Goal: Task Accomplishment & Management: Manage account settings

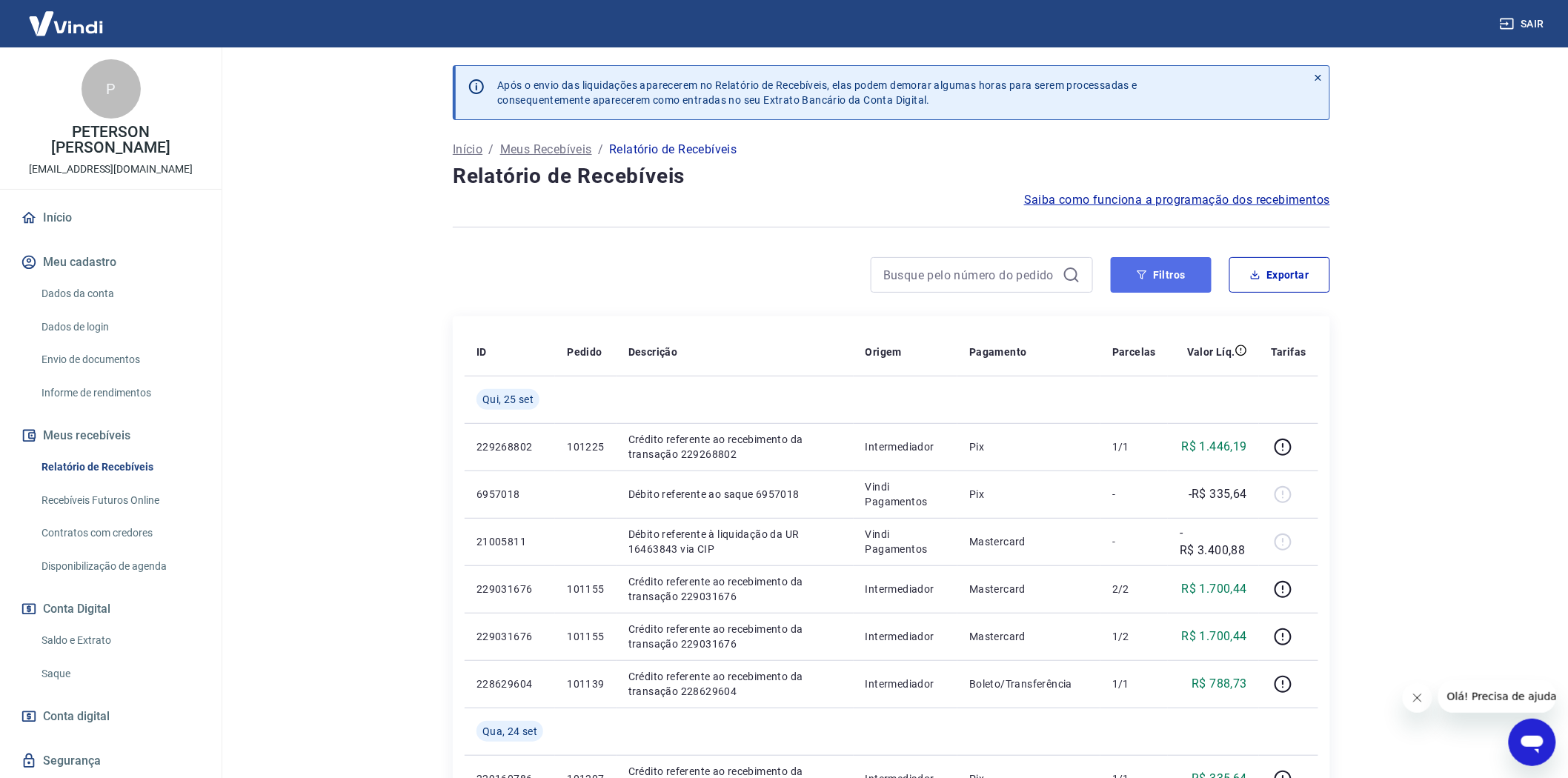
click at [1158, 278] on button "Filtros" at bounding box center [1161, 275] width 101 height 36
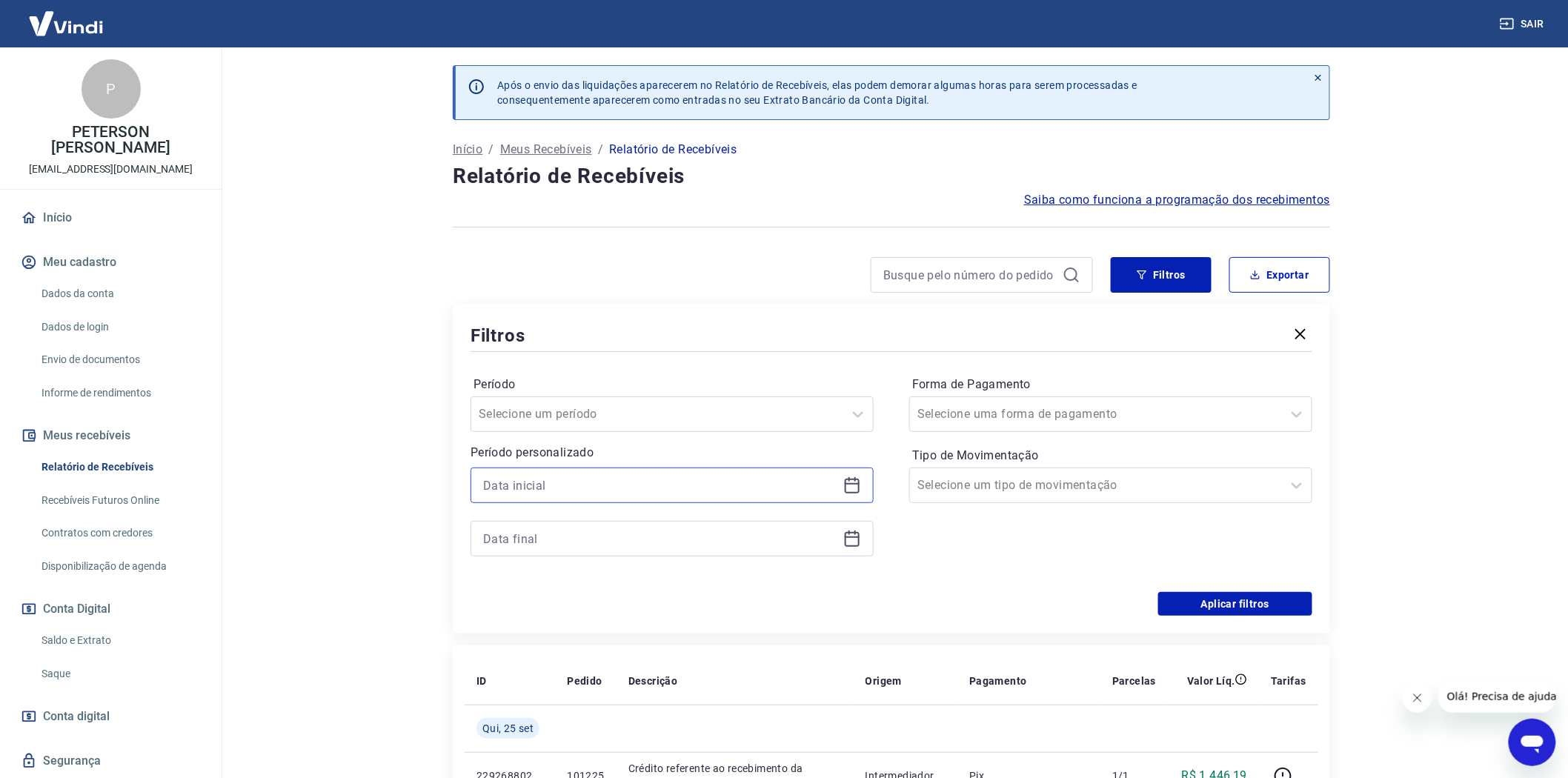
click at [523, 489] on input at bounding box center [659, 486] width 354 height 22
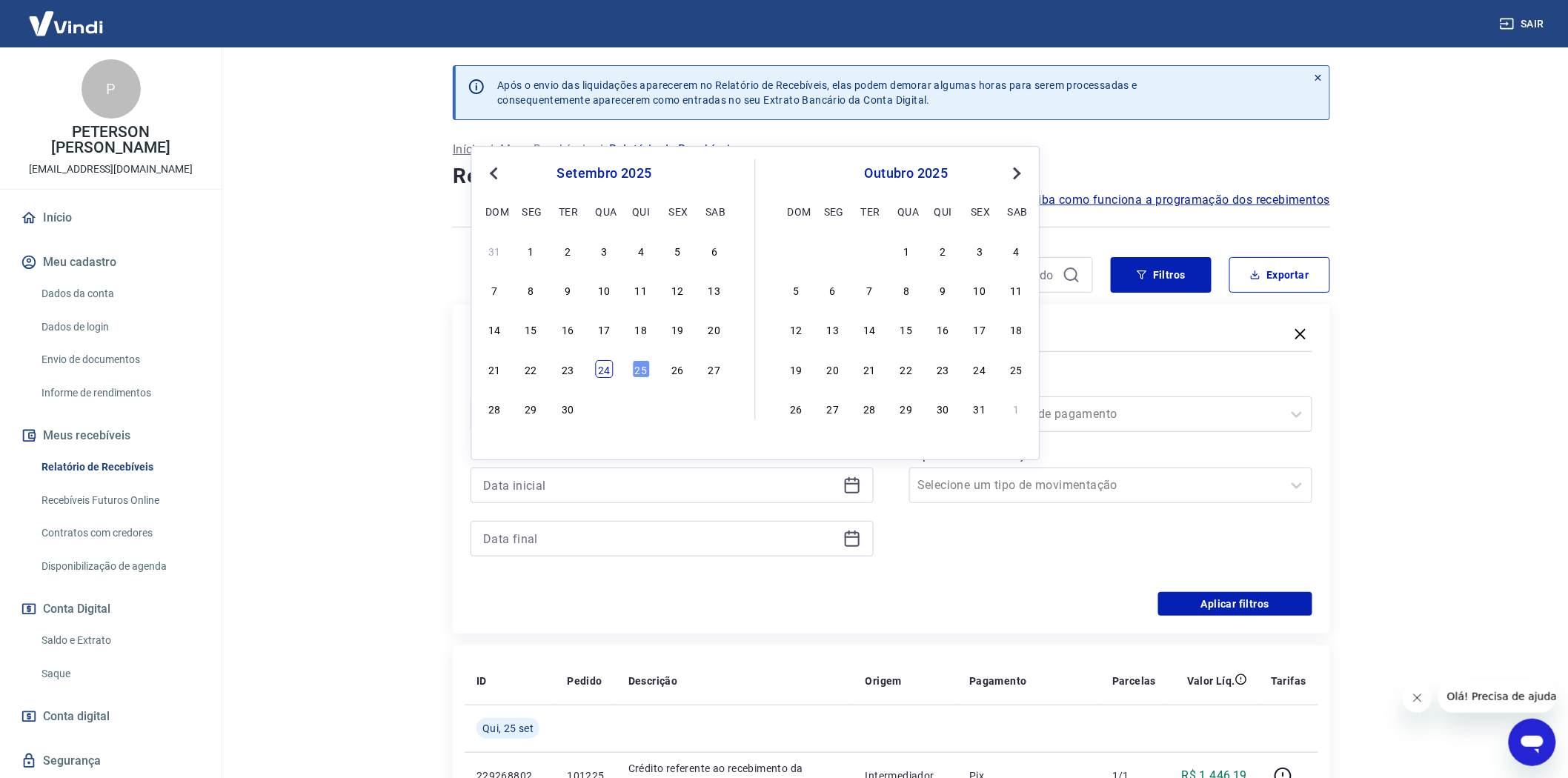
click at [604, 365] on div "24" at bounding box center [605, 369] width 18 height 18
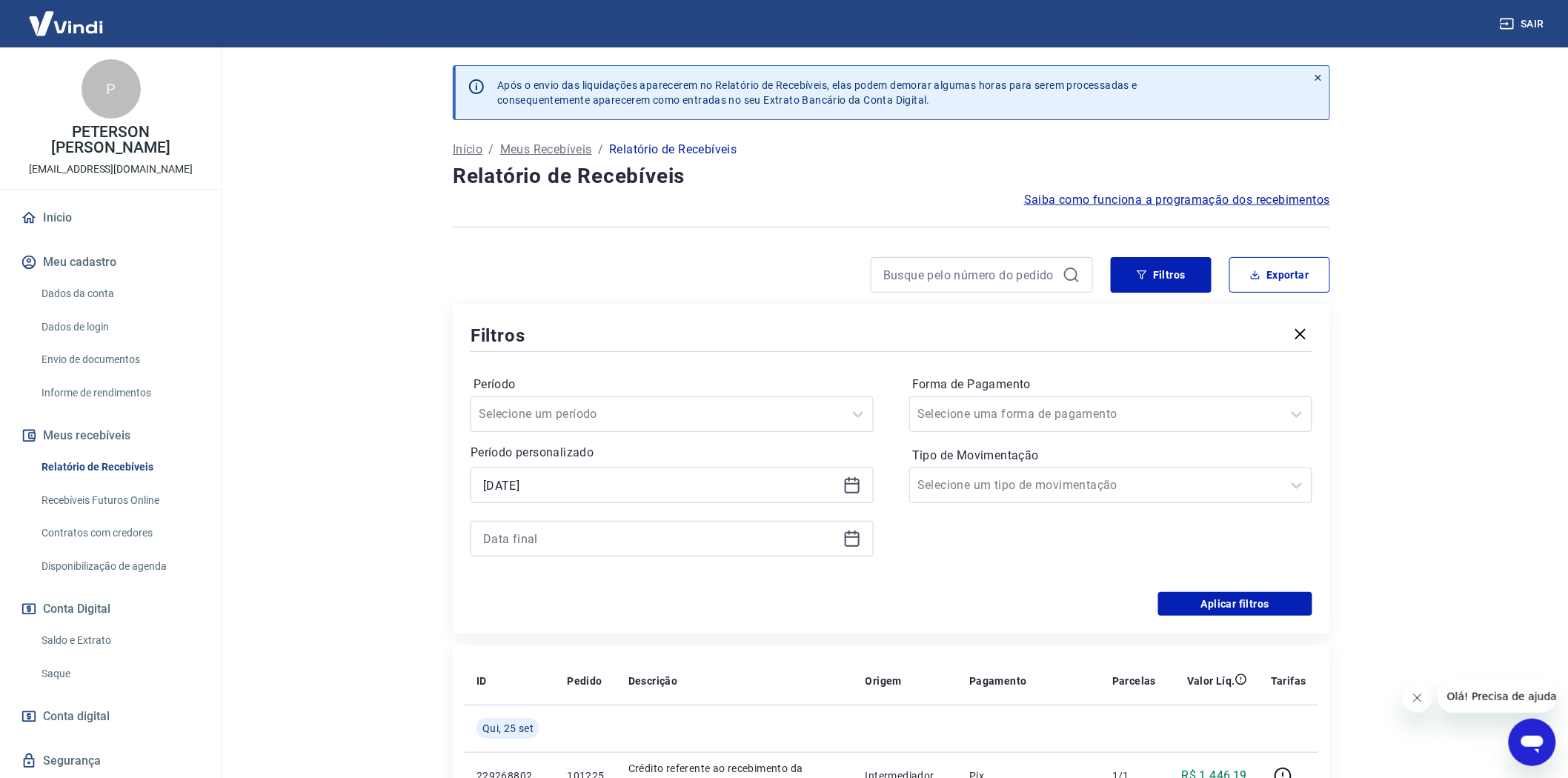
type input "[DATE]"
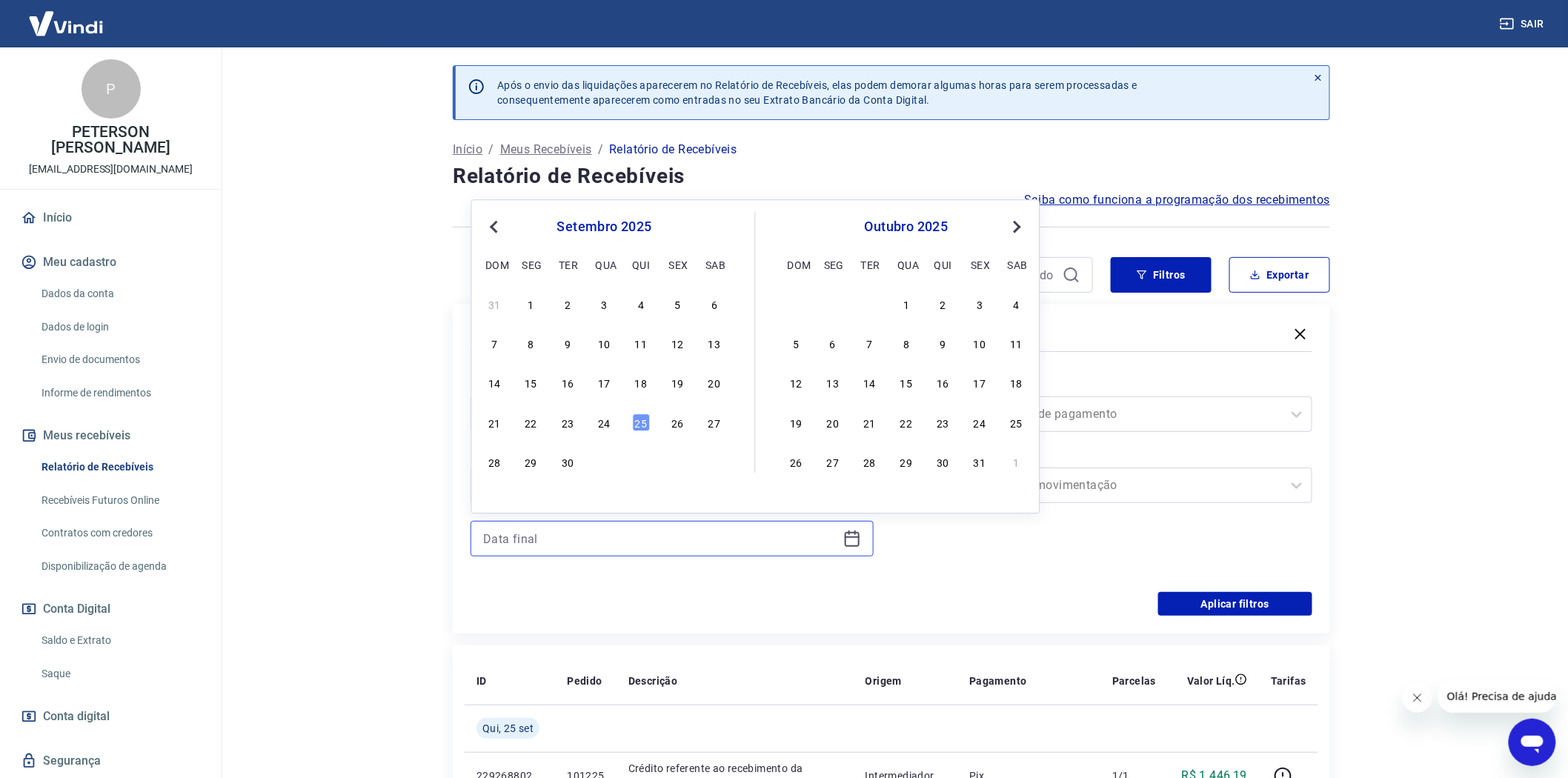
click at [513, 530] on input at bounding box center [659, 539] width 354 height 22
click at [680, 425] on div "26" at bounding box center [678, 422] width 18 height 18
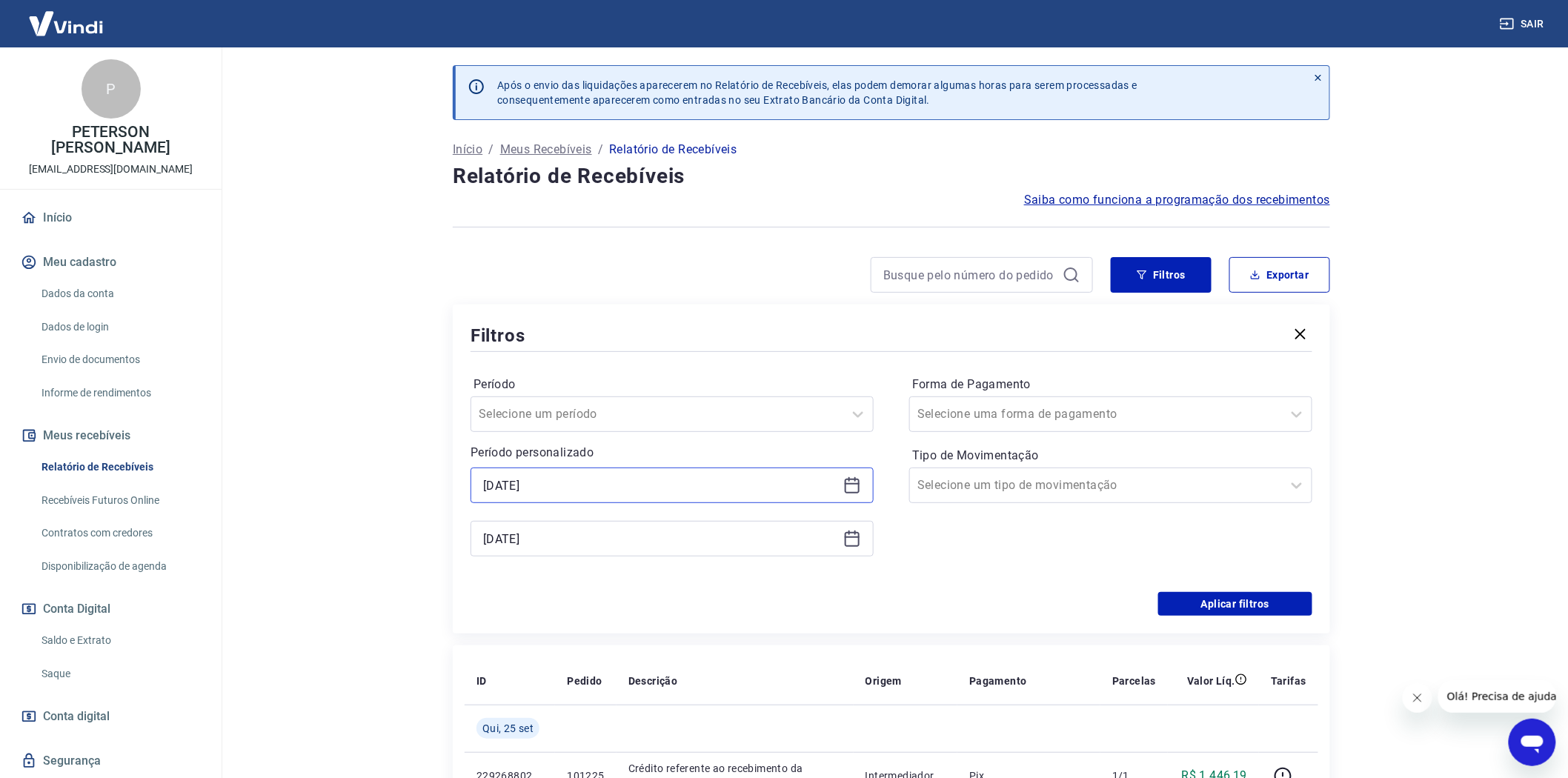
click at [534, 479] on input "[DATE]" at bounding box center [659, 486] width 354 height 22
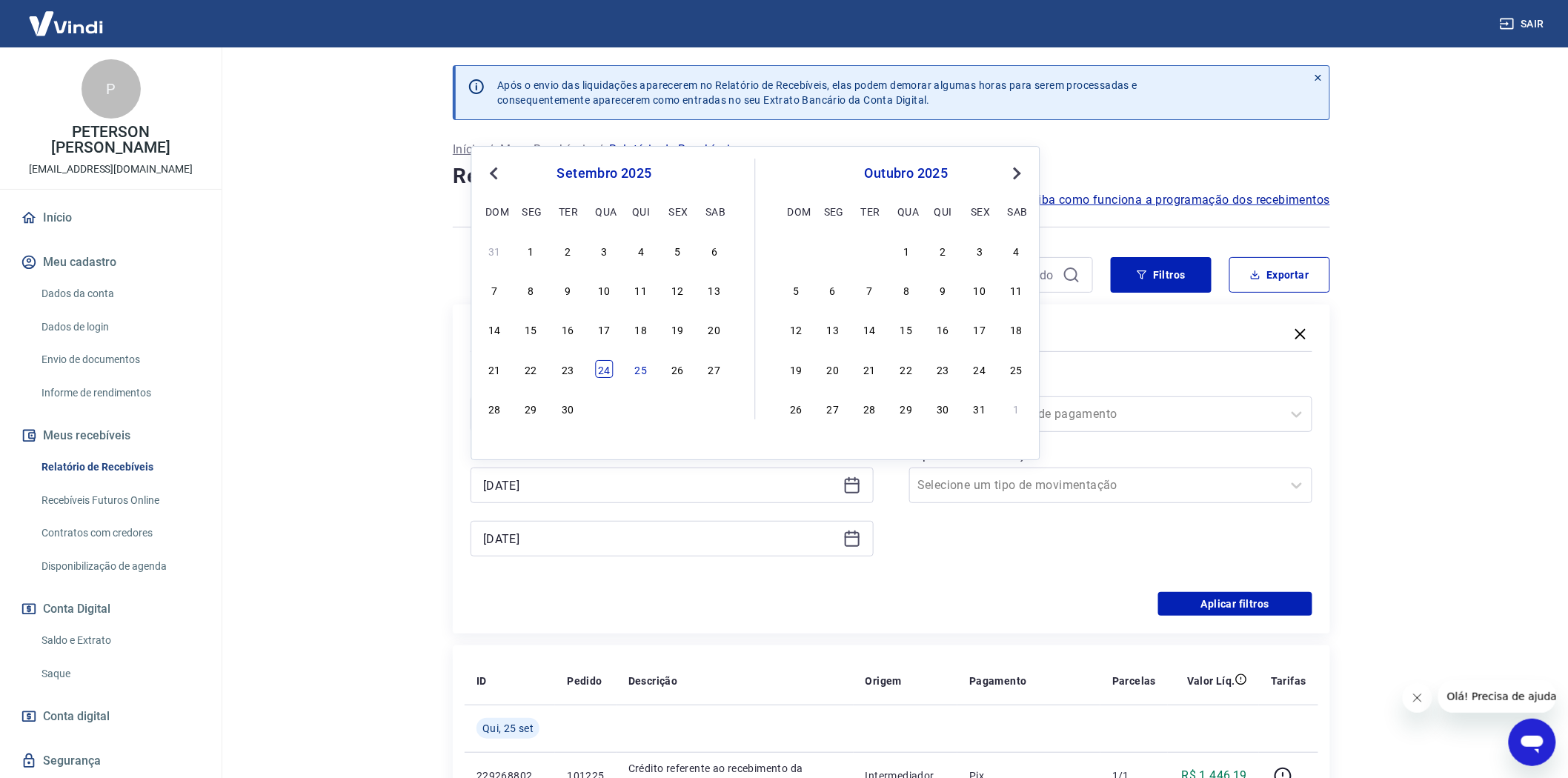
click at [603, 361] on div "24" at bounding box center [605, 369] width 18 height 18
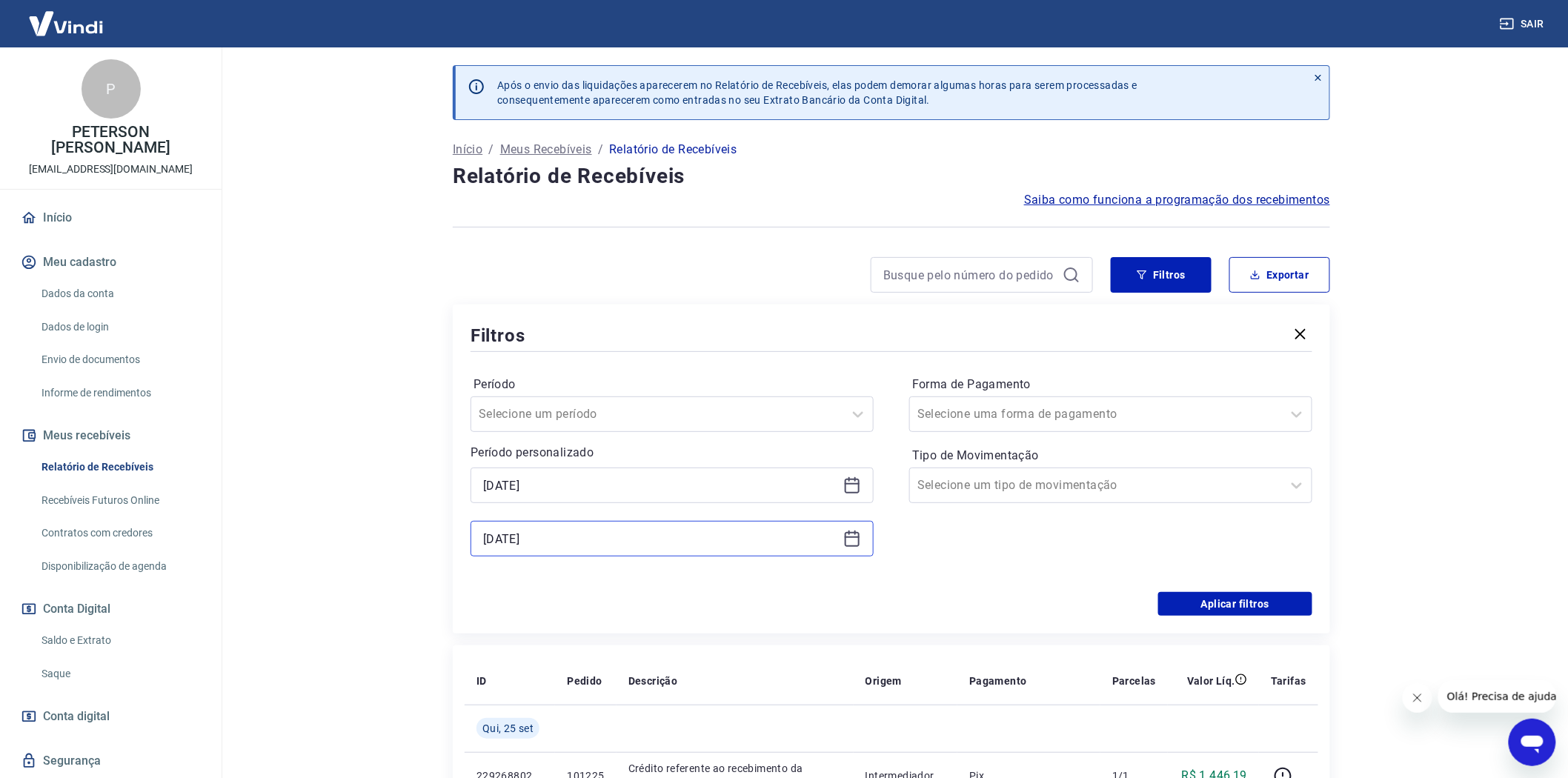
click at [501, 528] on input "[DATE]" at bounding box center [659, 539] width 354 height 22
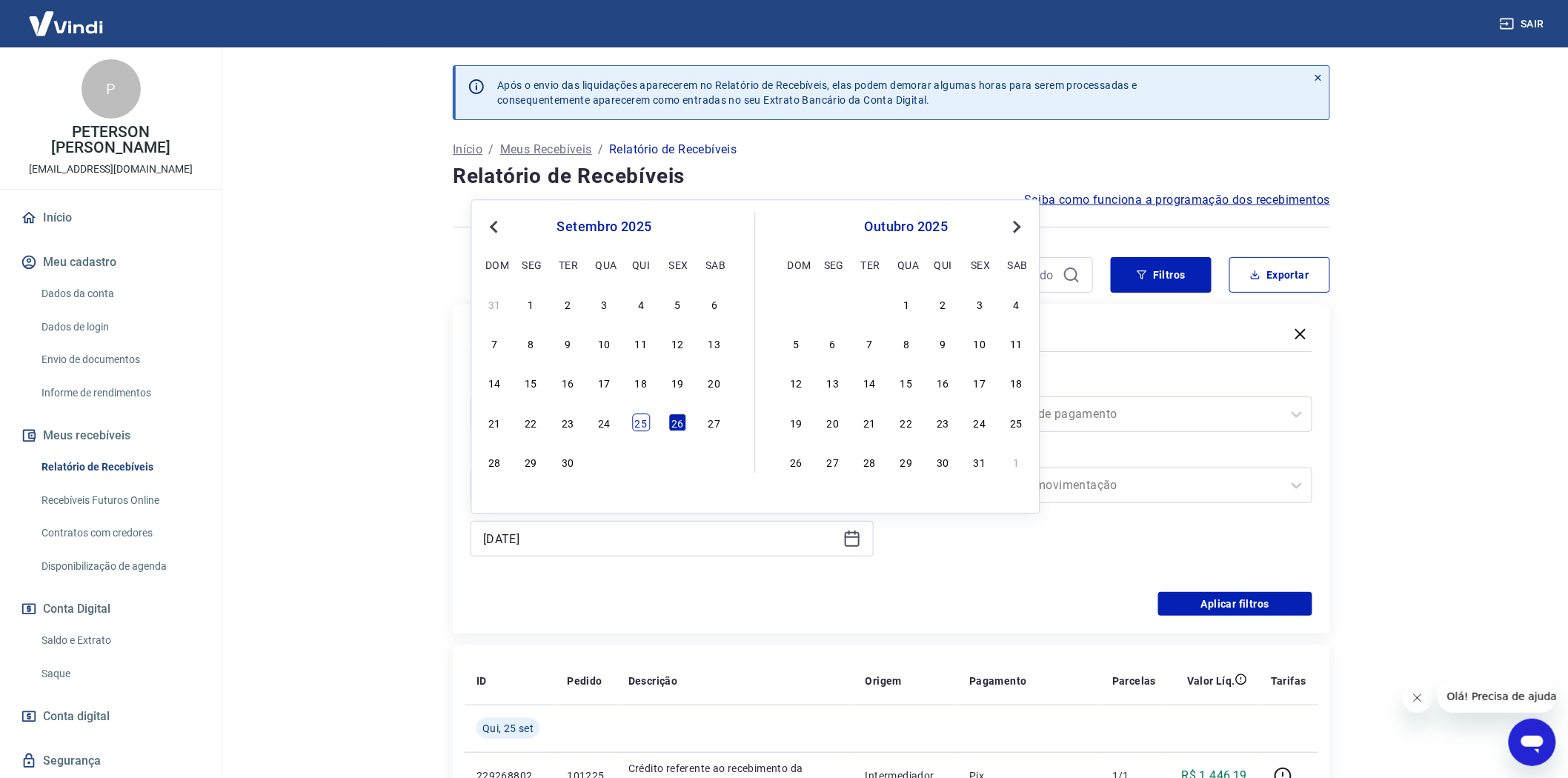
click at [642, 425] on div "25" at bounding box center [641, 422] width 18 height 18
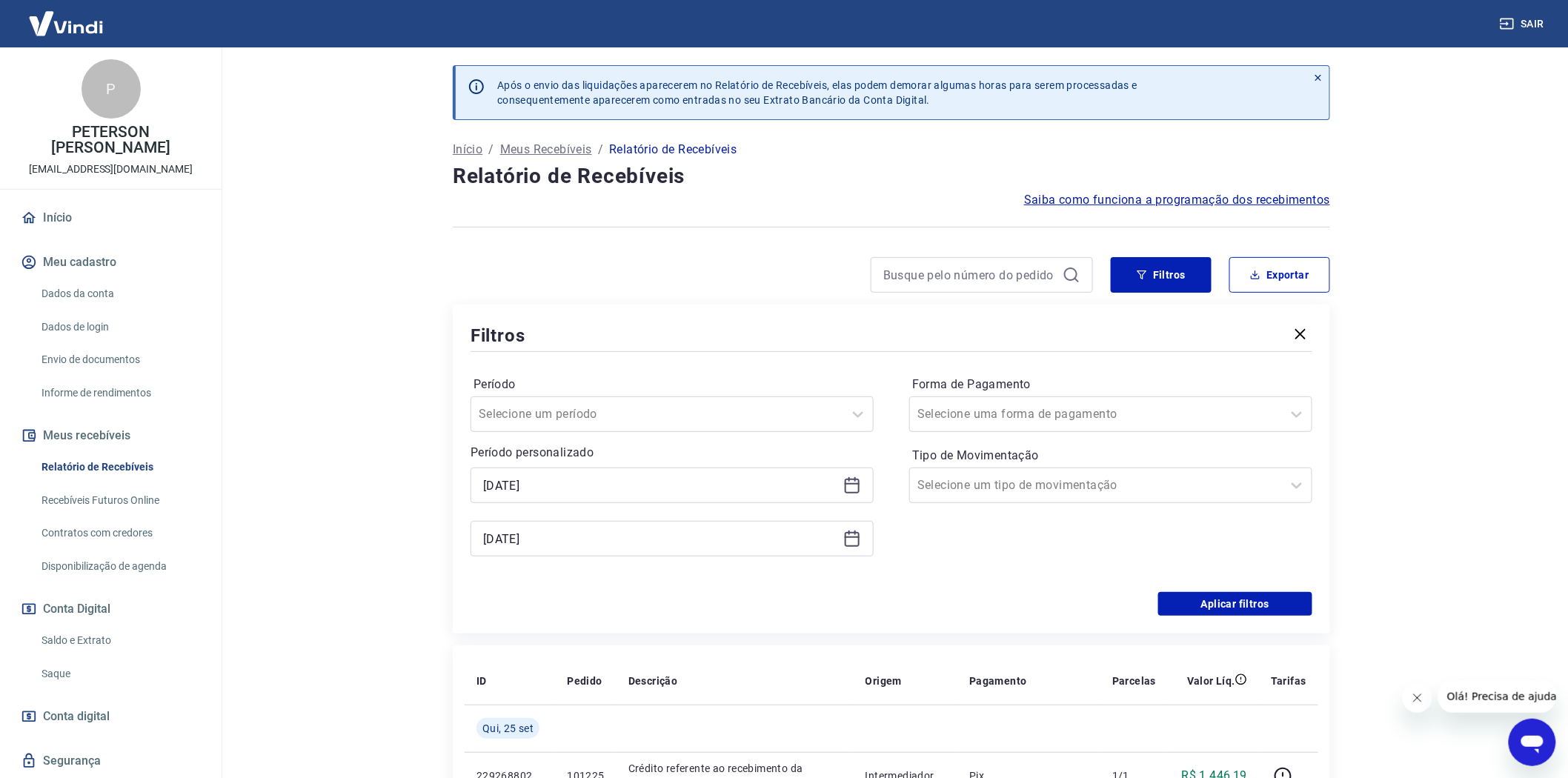
type input "[DATE]"
click at [1238, 604] on button "Aplicar filtros" at bounding box center [1235, 604] width 154 height 24
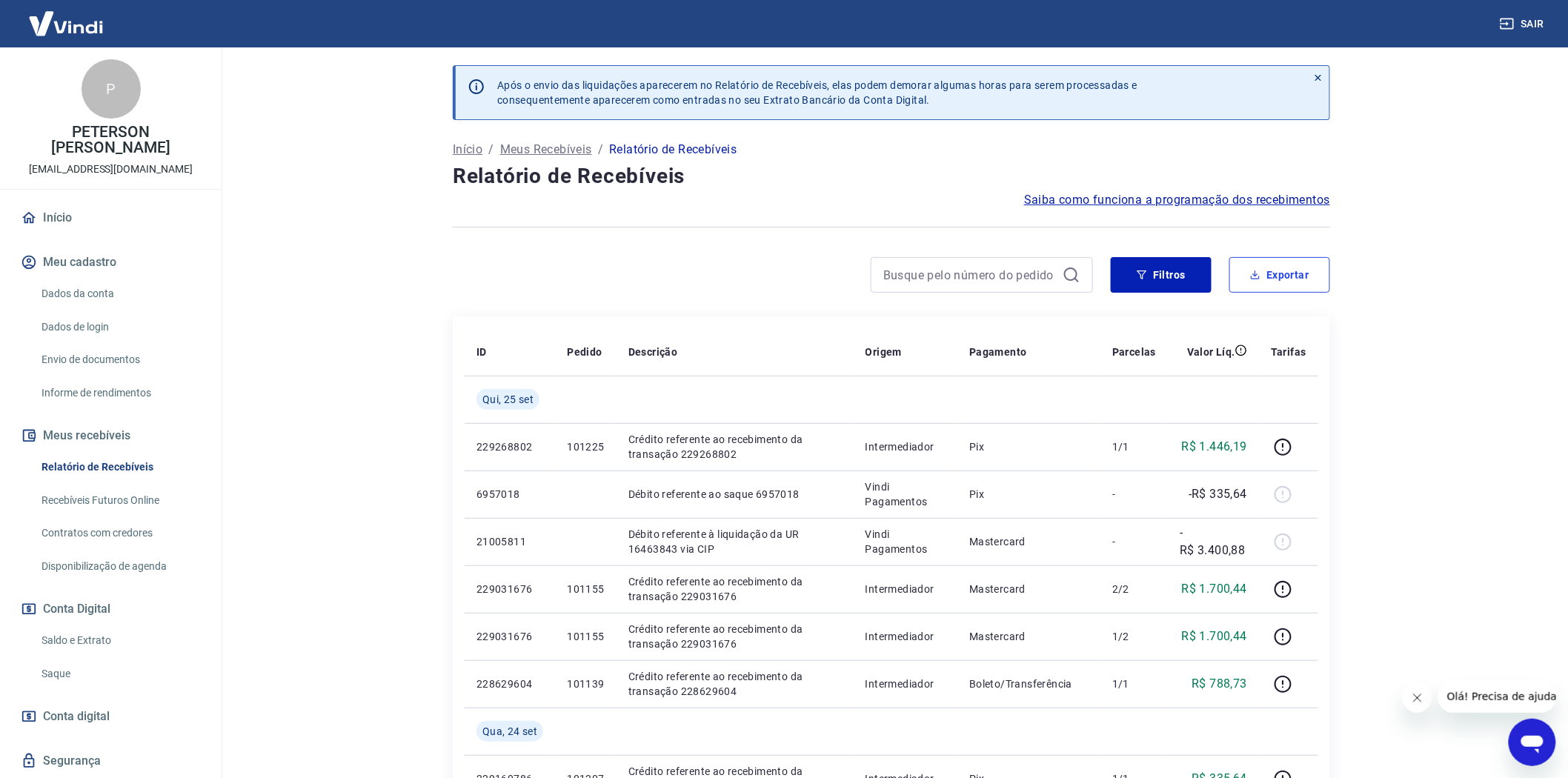
click at [1279, 276] on button "Exportar" at bounding box center [1279, 275] width 101 height 36
type input "[DATE]"
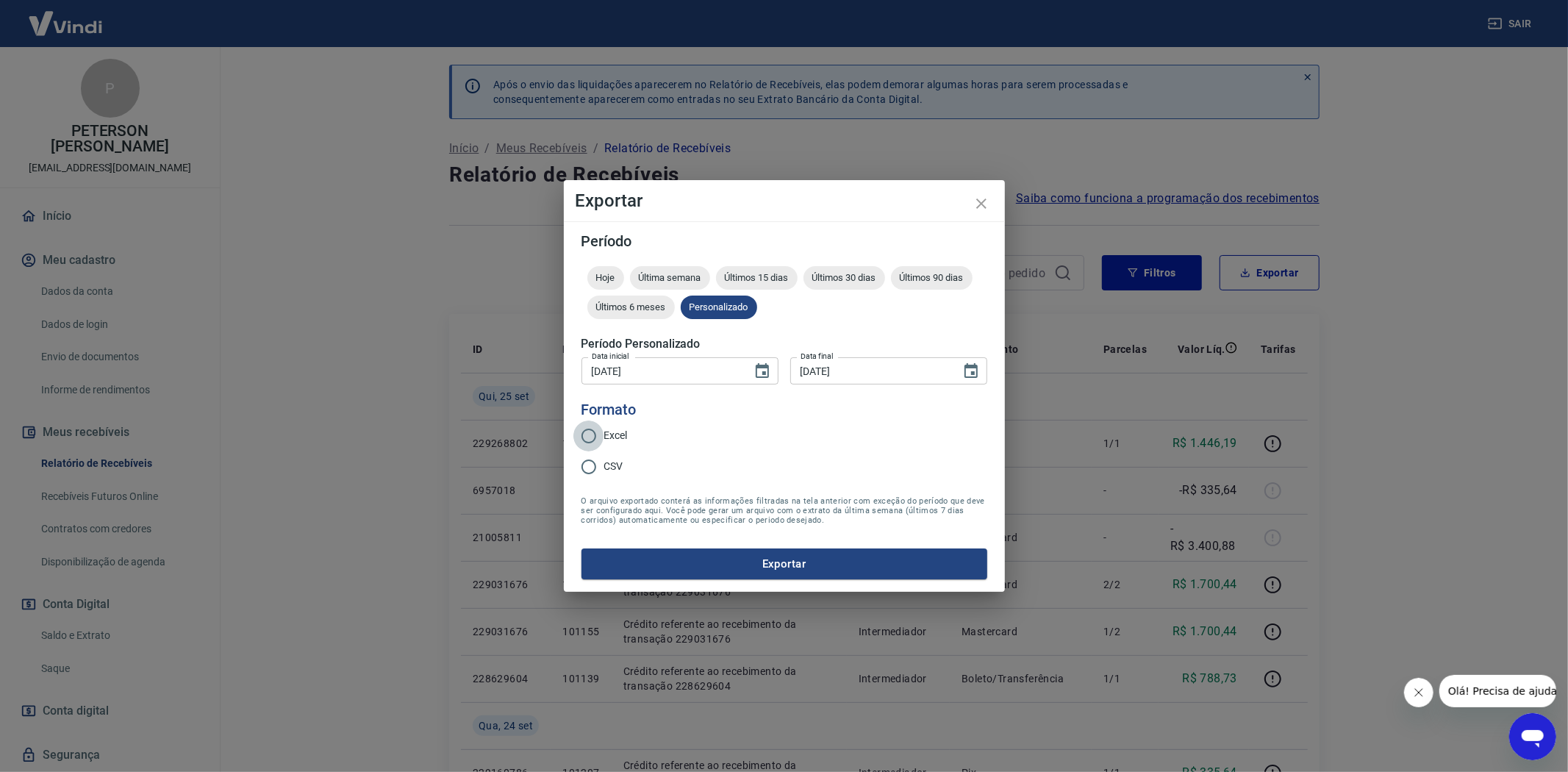
click at [591, 439] on input "Excel" at bounding box center [589, 436] width 31 height 31
radio input "true"
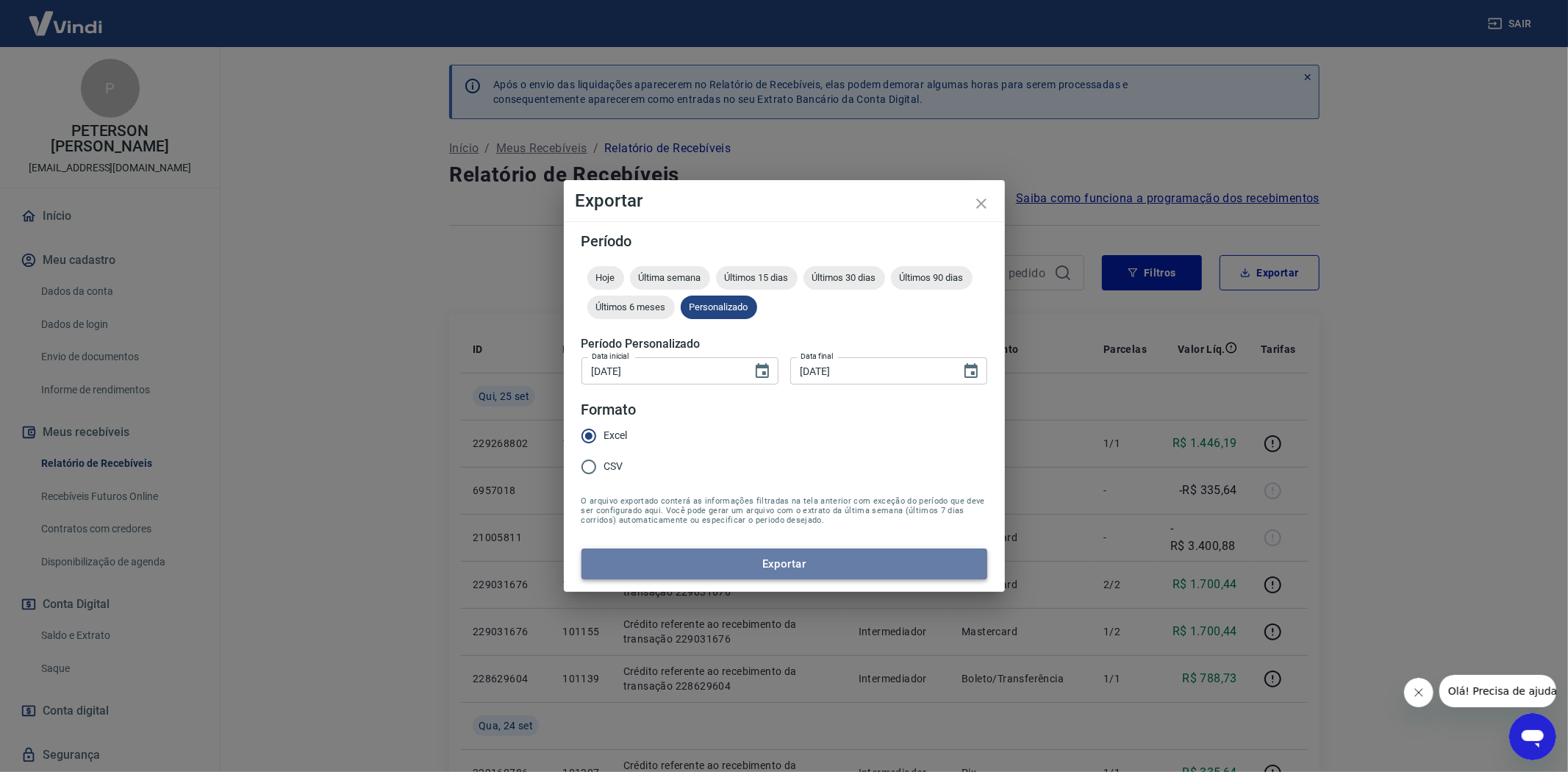
click at [783, 559] on button "Exportar" at bounding box center [784, 564] width 406 height 31
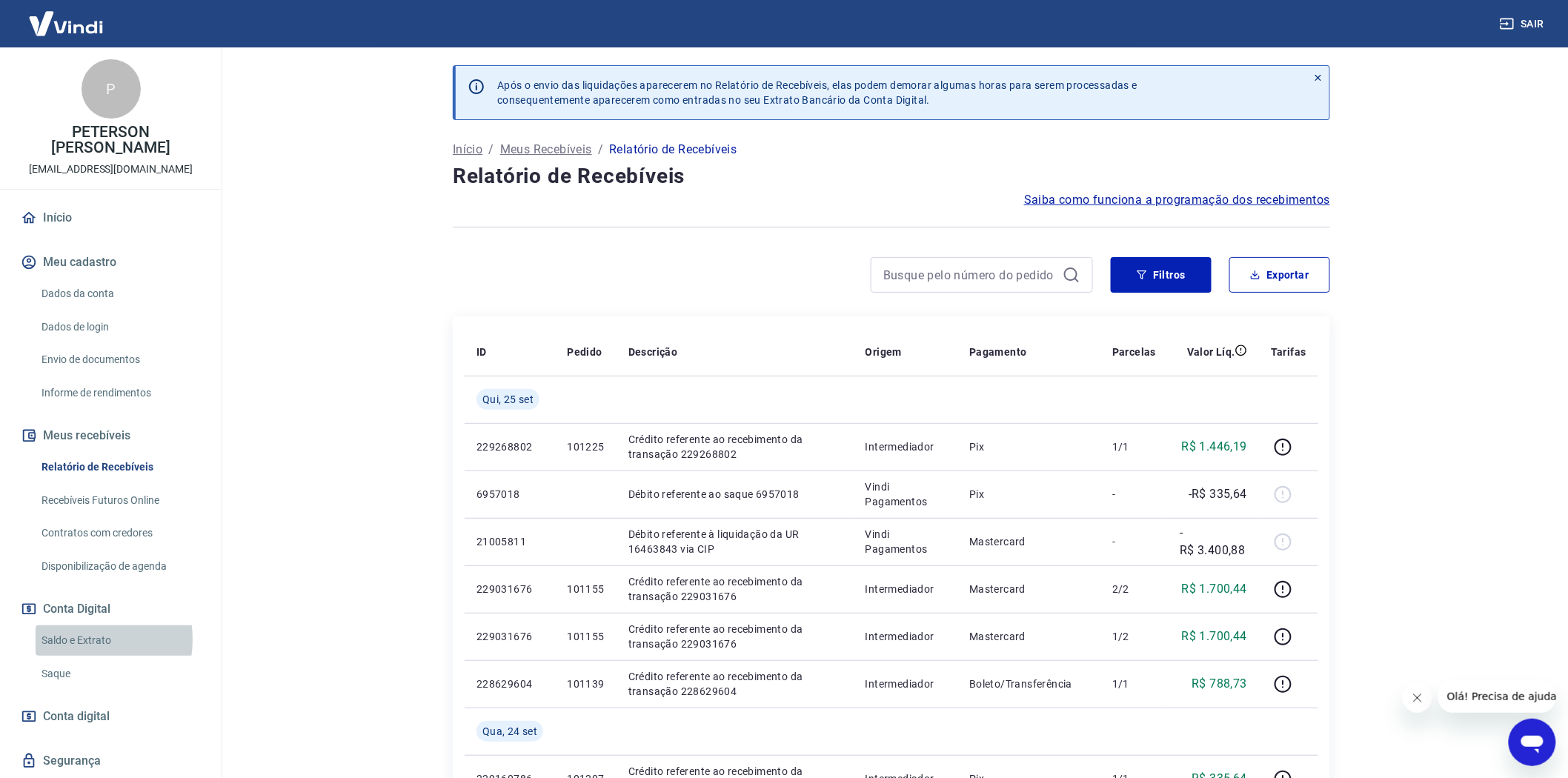
click at [71, 639] on link "Saldo e Extrato" at bounding box center [120, 640] width 168 height 31
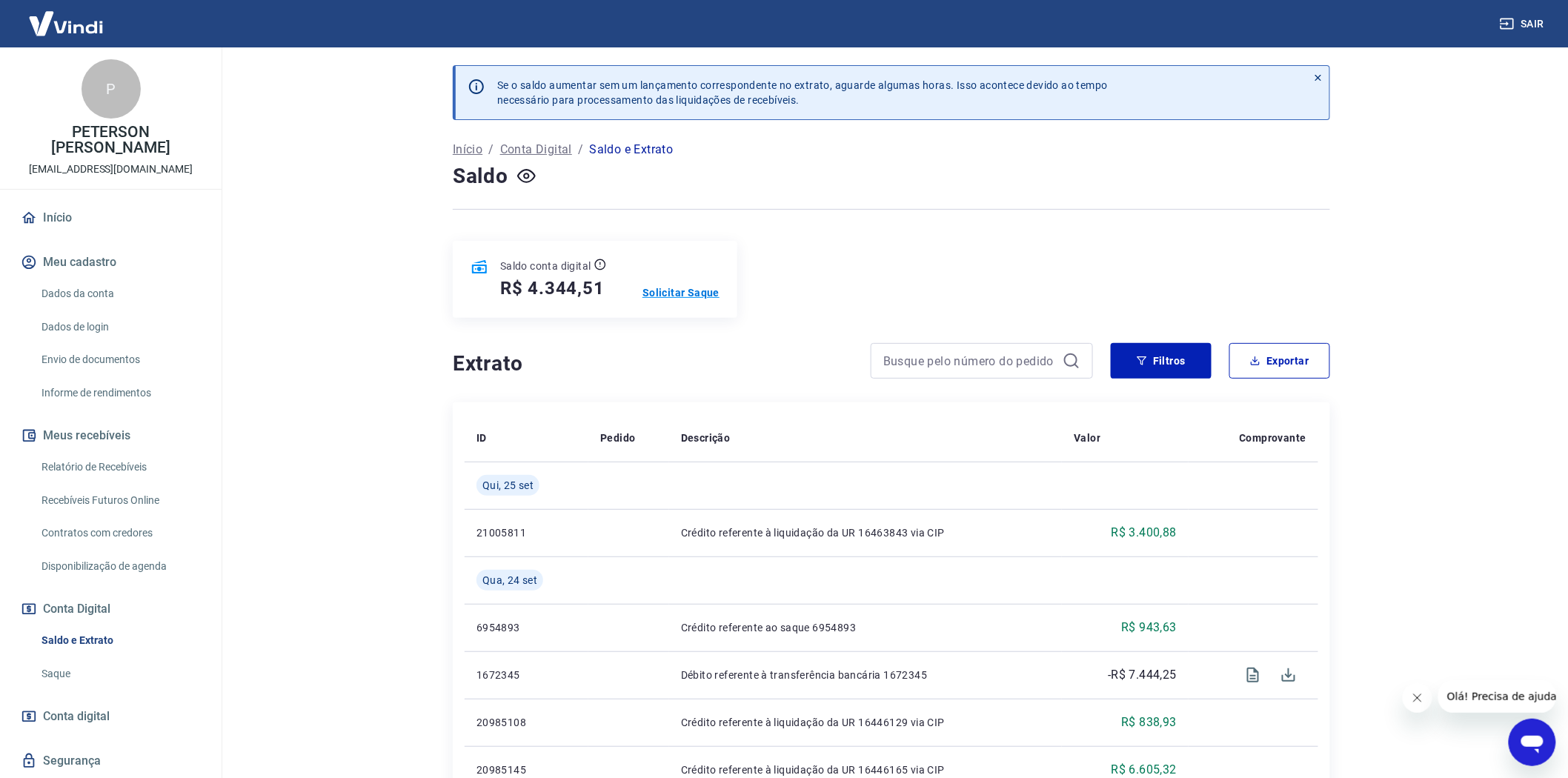
click at [683, 291] on p "Solicitar Saque" at bounding box center [680, 293] width 77 height 15
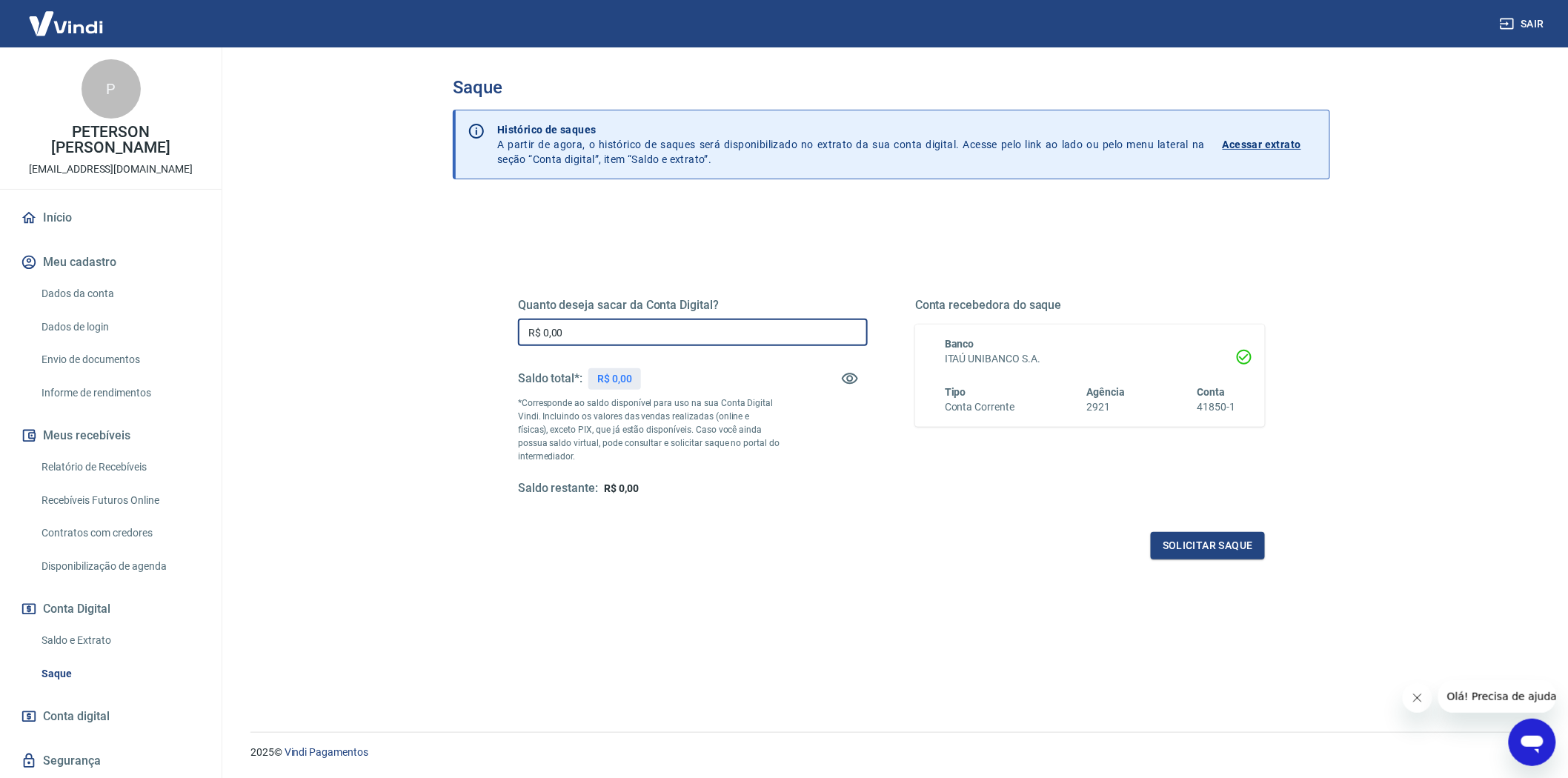
click at [582, 338] on input "R$ 0,00" at bounding box center [692, 332] width 350 height 28
type input "R$ 4.344,51"
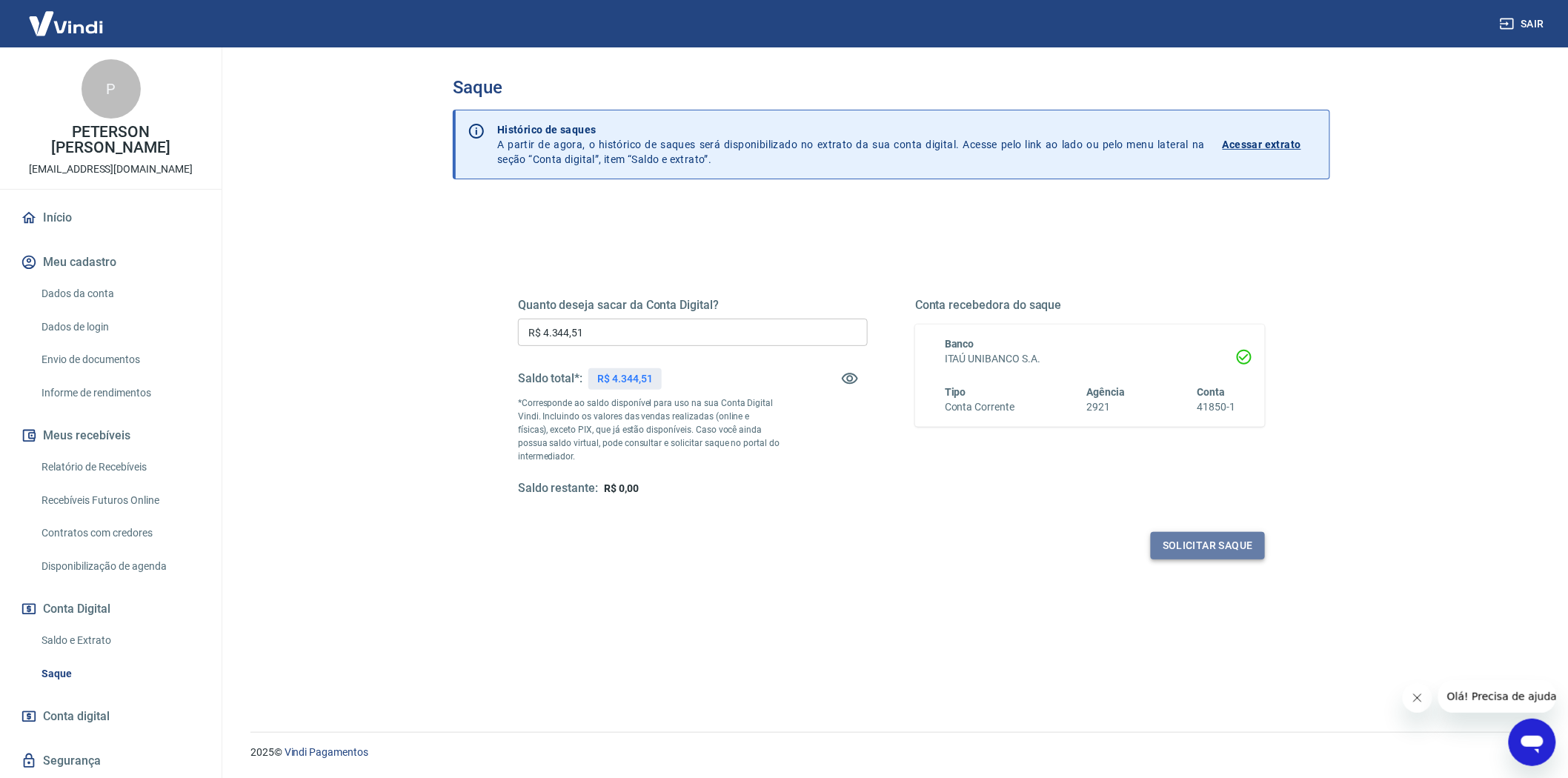
click at [1204, 543] on button "Solicitar saque" at bounding box center [1207, 546] width 114 height 28
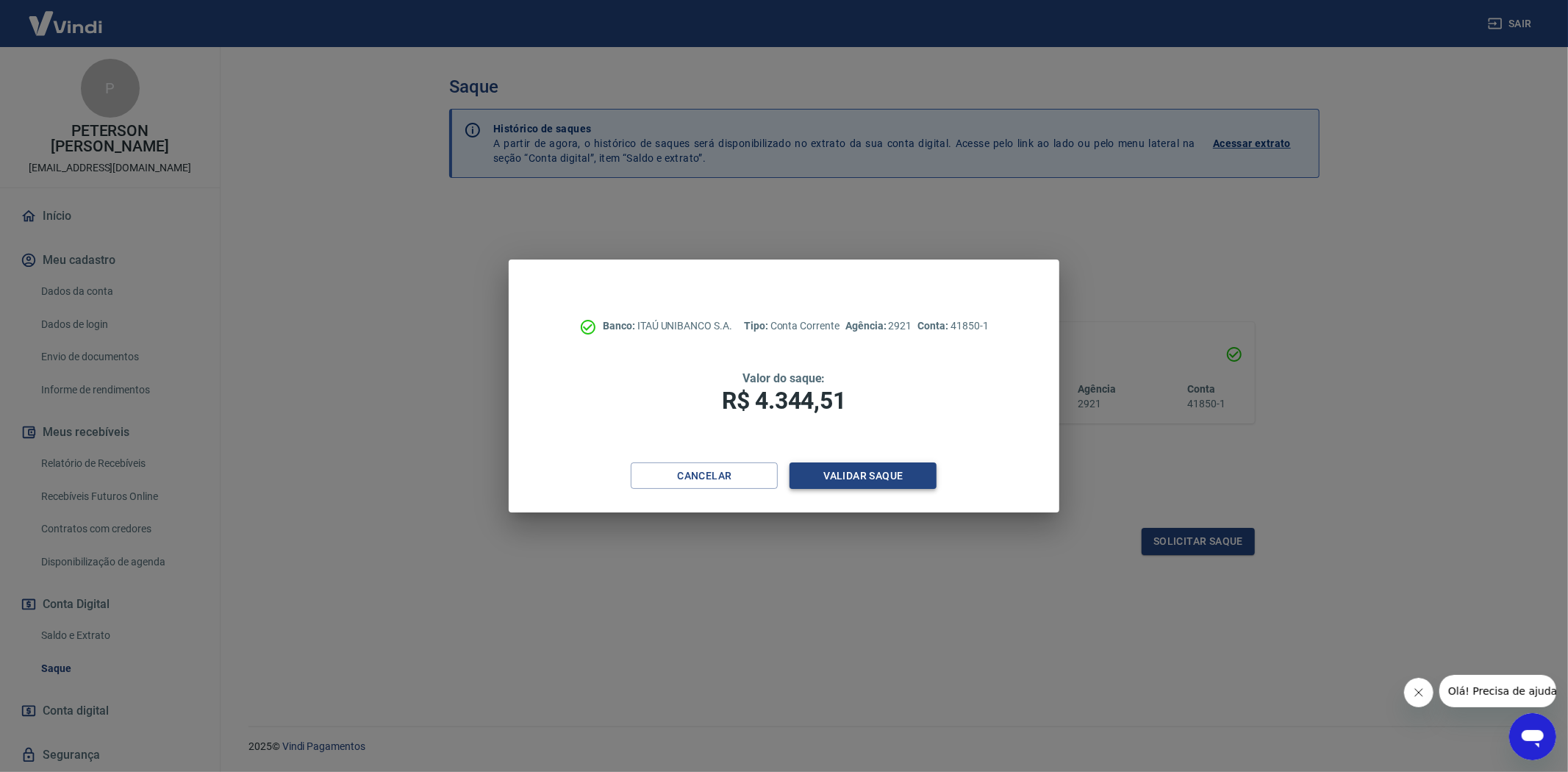
click at [856, 472] on button "Validar saque" at bounding box center [863, 476] width 147 height 27
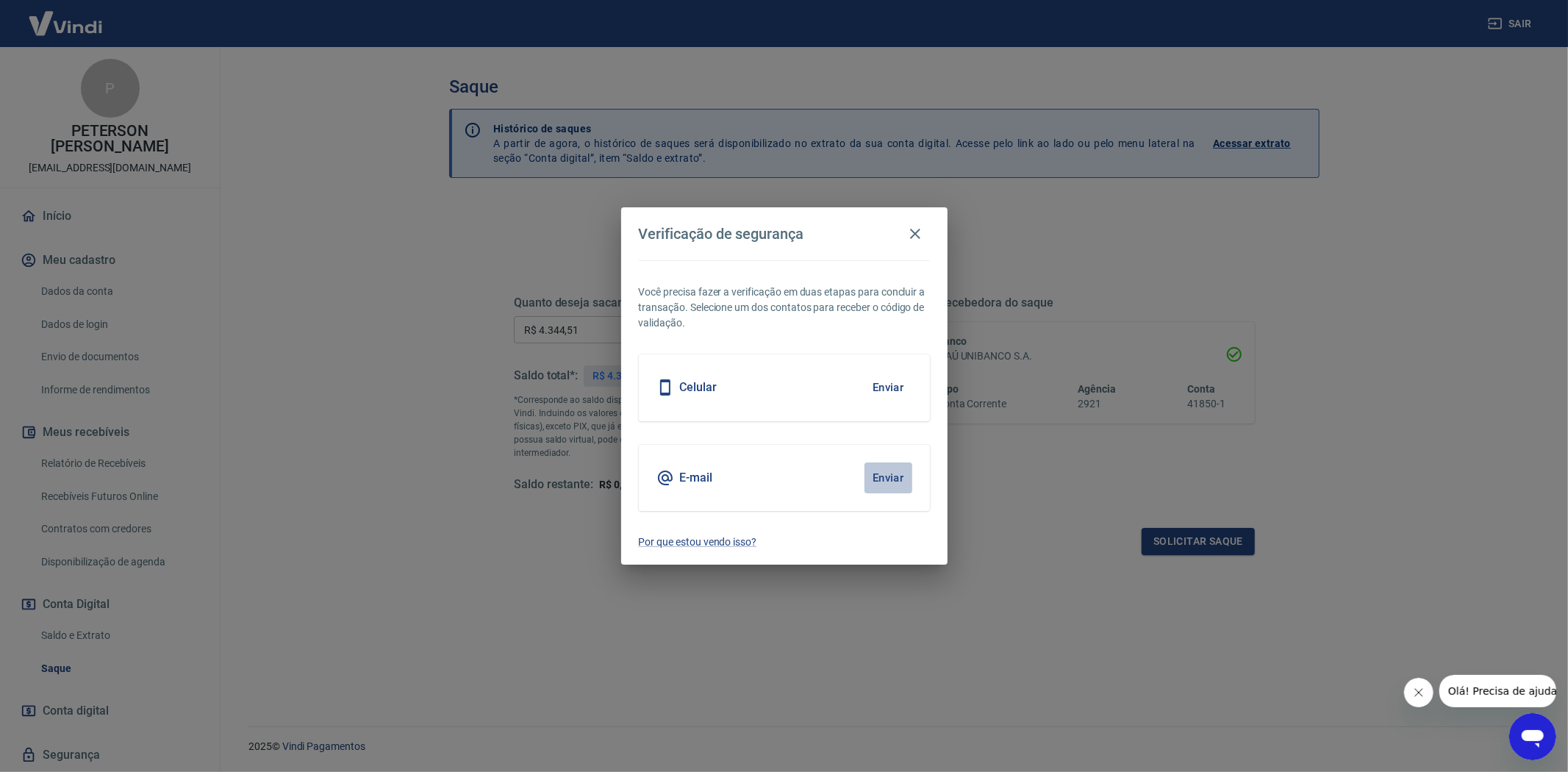
drag, startPoint x: 882, startPoint y: 475, endPoint x: 882, endPoint y: 467, distance: 8.0
click at [883, 475] on button "Enviar" at bounding box center [888, 479] width 48 height 31
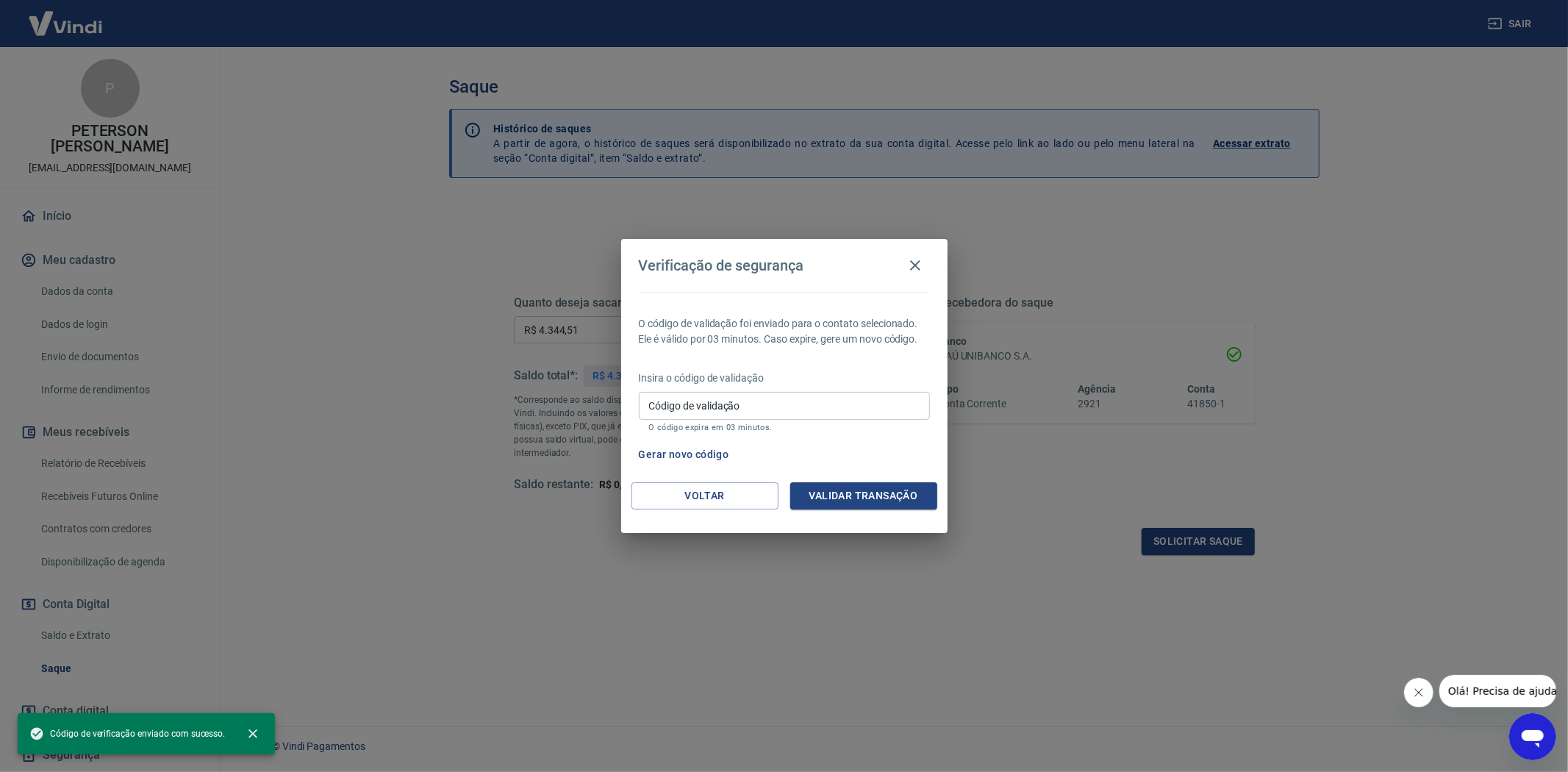
click at [694, 409] on input "Código de validação" at bounding box center [784, 406] width 291 height 27
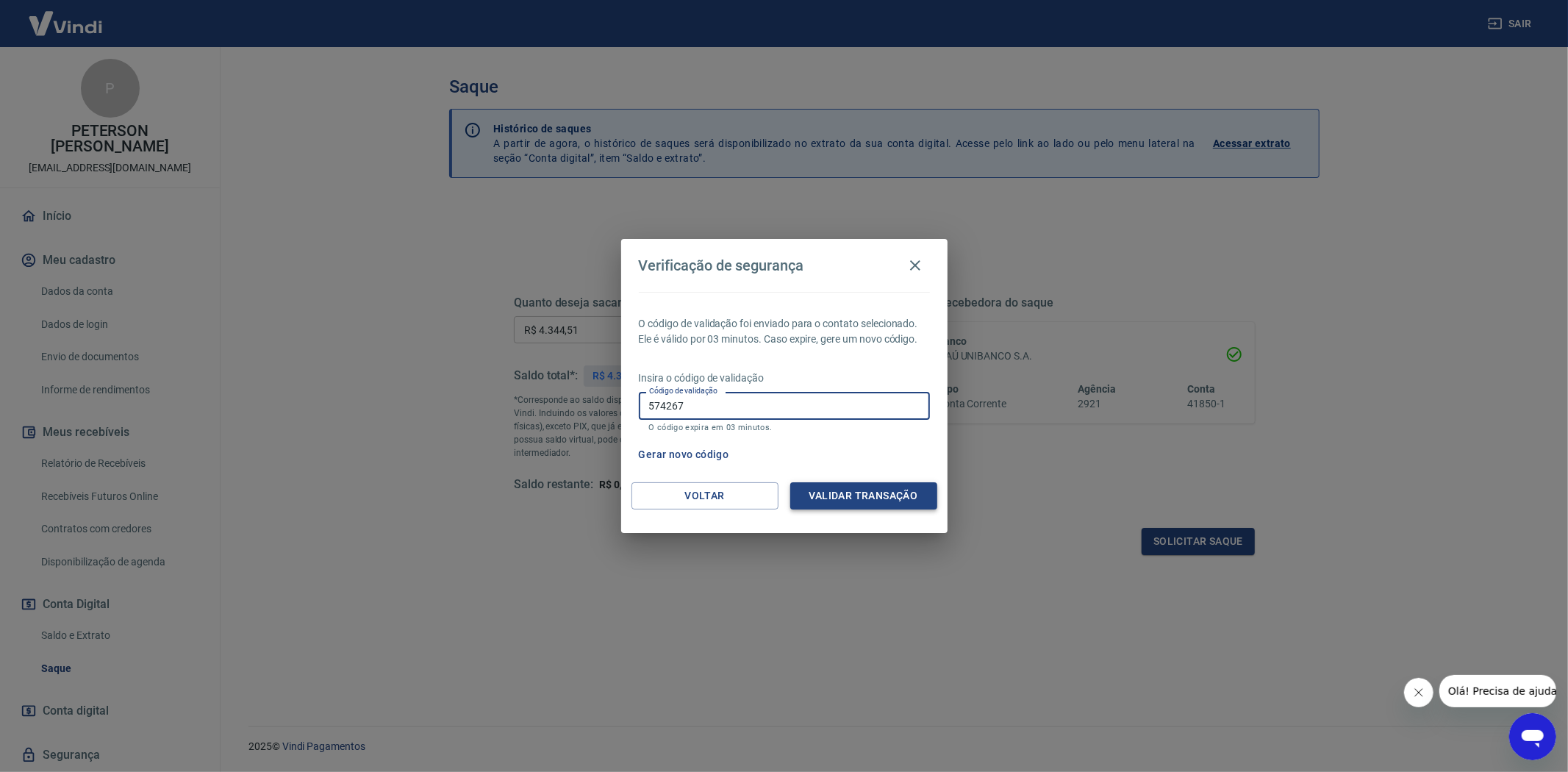
type input "574267"
click at [846, 495] on button "Validar transação" at bounding box center [864, 496] width 147 height 27
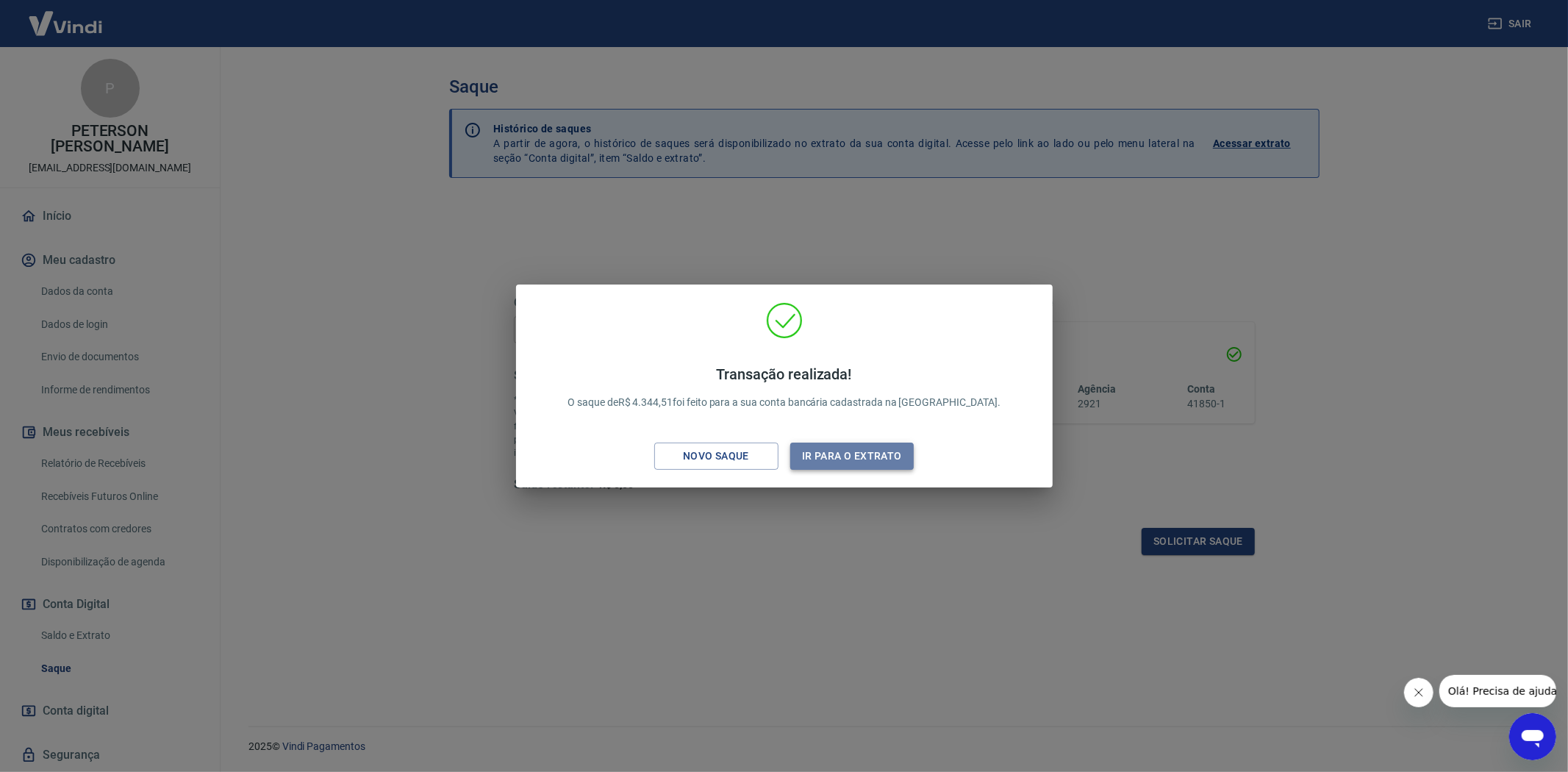
click at [848, 450] on button "Ir para o extrato" at bounding box center [852, 456] width 124 height 27
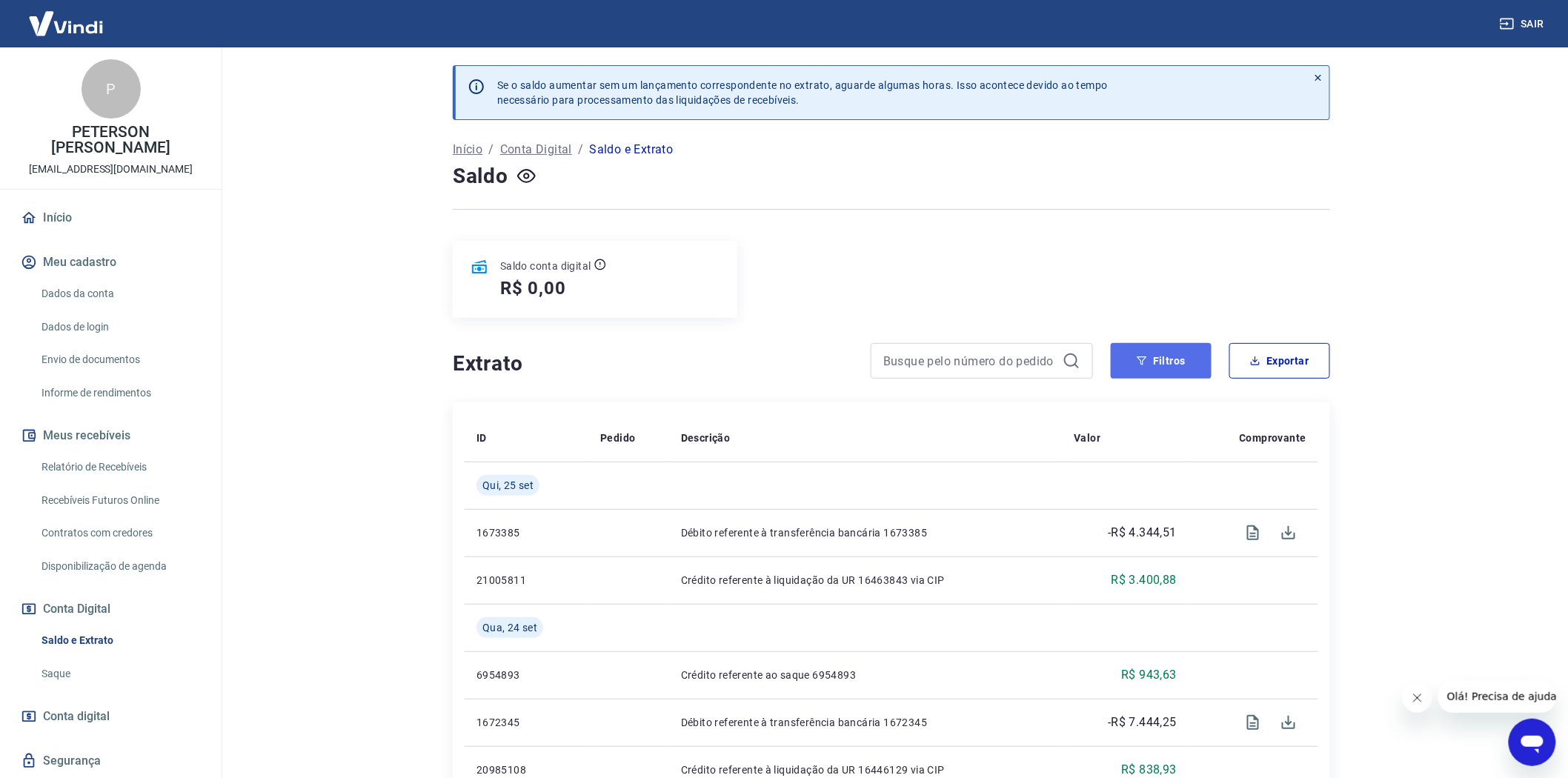
click at [1150, 369] on button "Filtros" at bounding box center [1161, 361] width 101 height 36
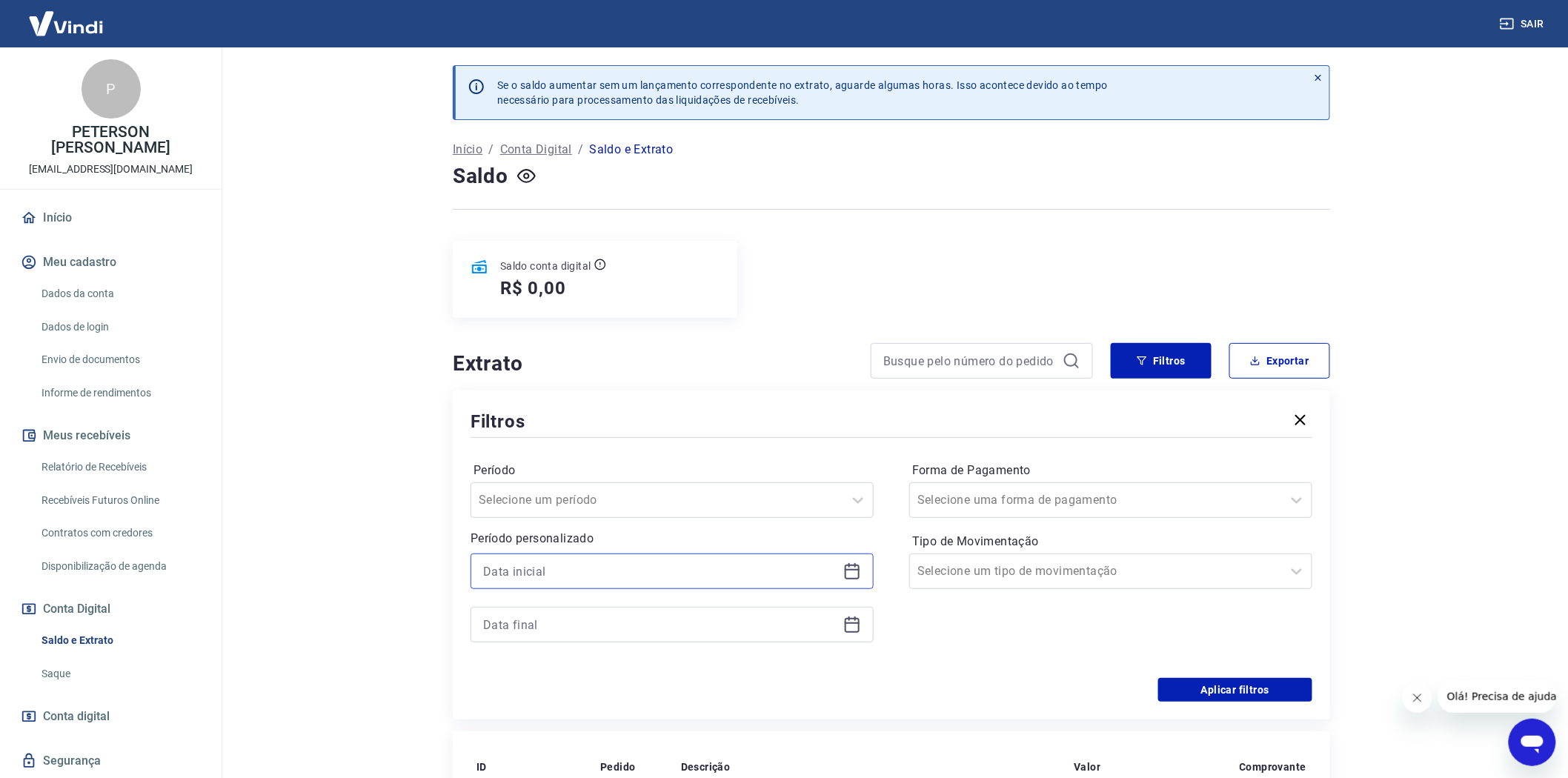
click at [504, 568] on input at bounding box center [659, 571] width 354 height 22
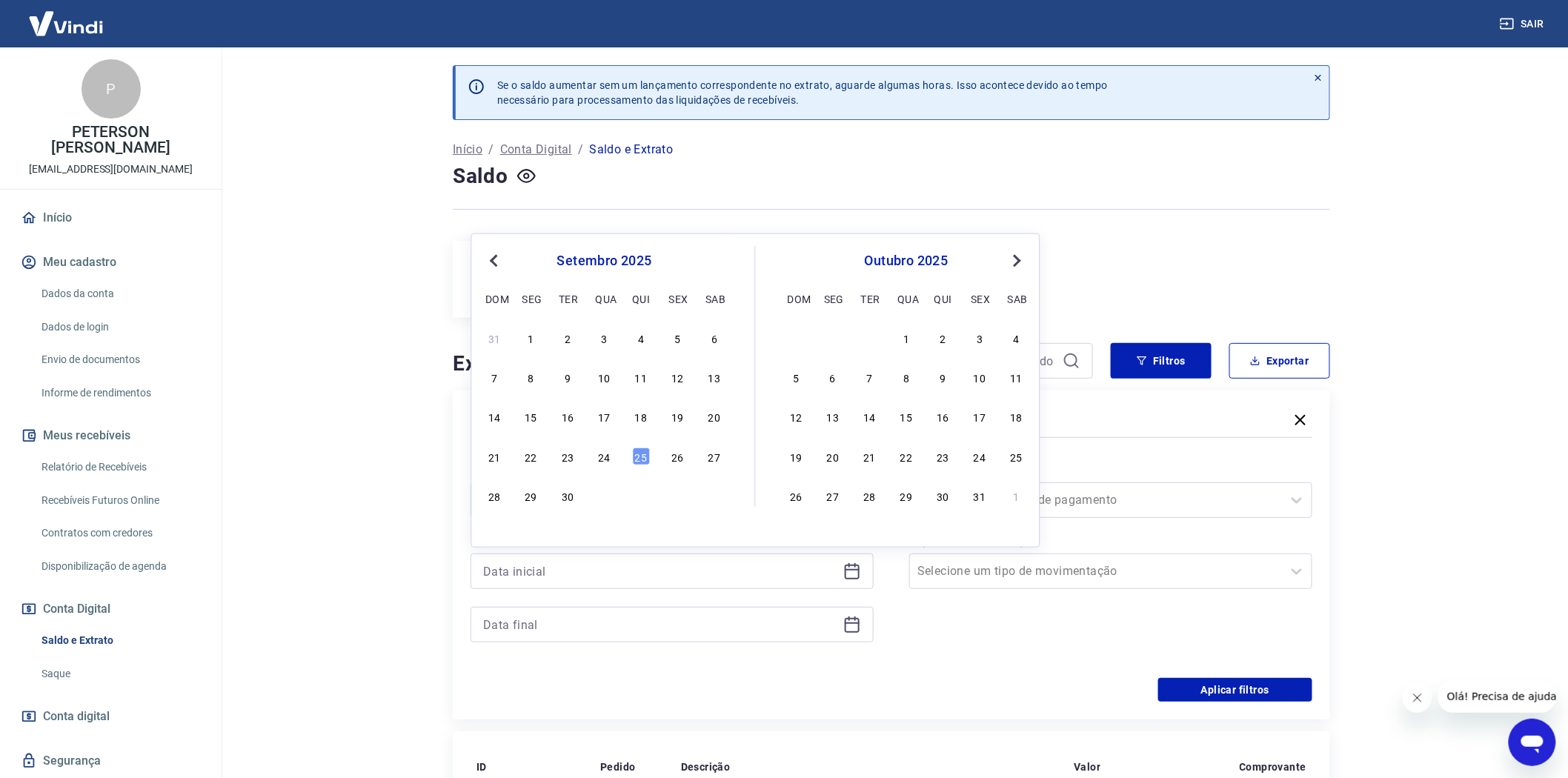
click at [591, 458] on div "21 22 23 24 25 26 27" at bounding box center [604, 456] width 242 height 22
click at [599, 461] on div "24" at bounding box center [605, 457] width 18 height 18
type input "[DATE]"
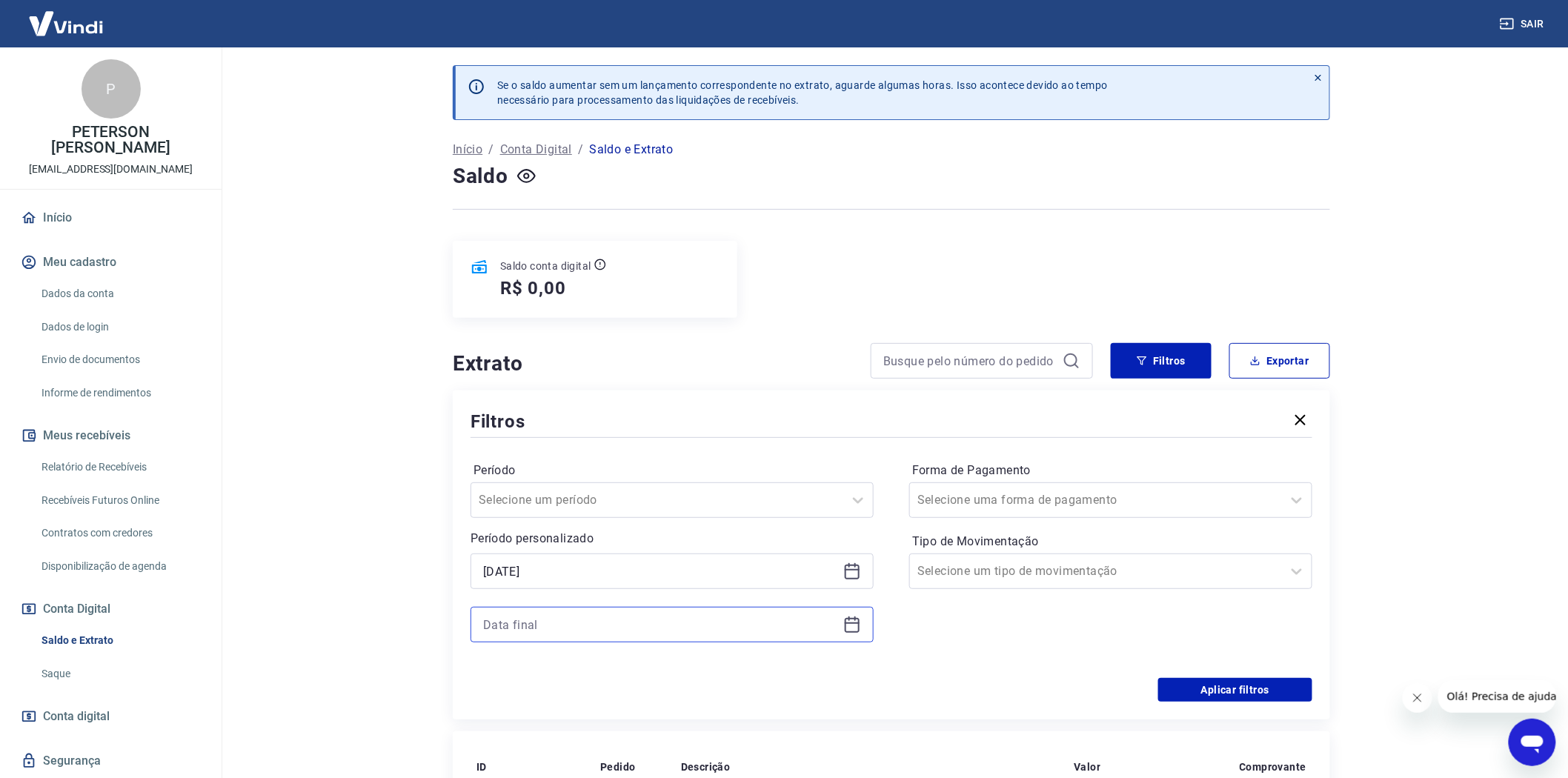
click at [535, 623] on input at bounding box center [659, 625] width 354 height 22
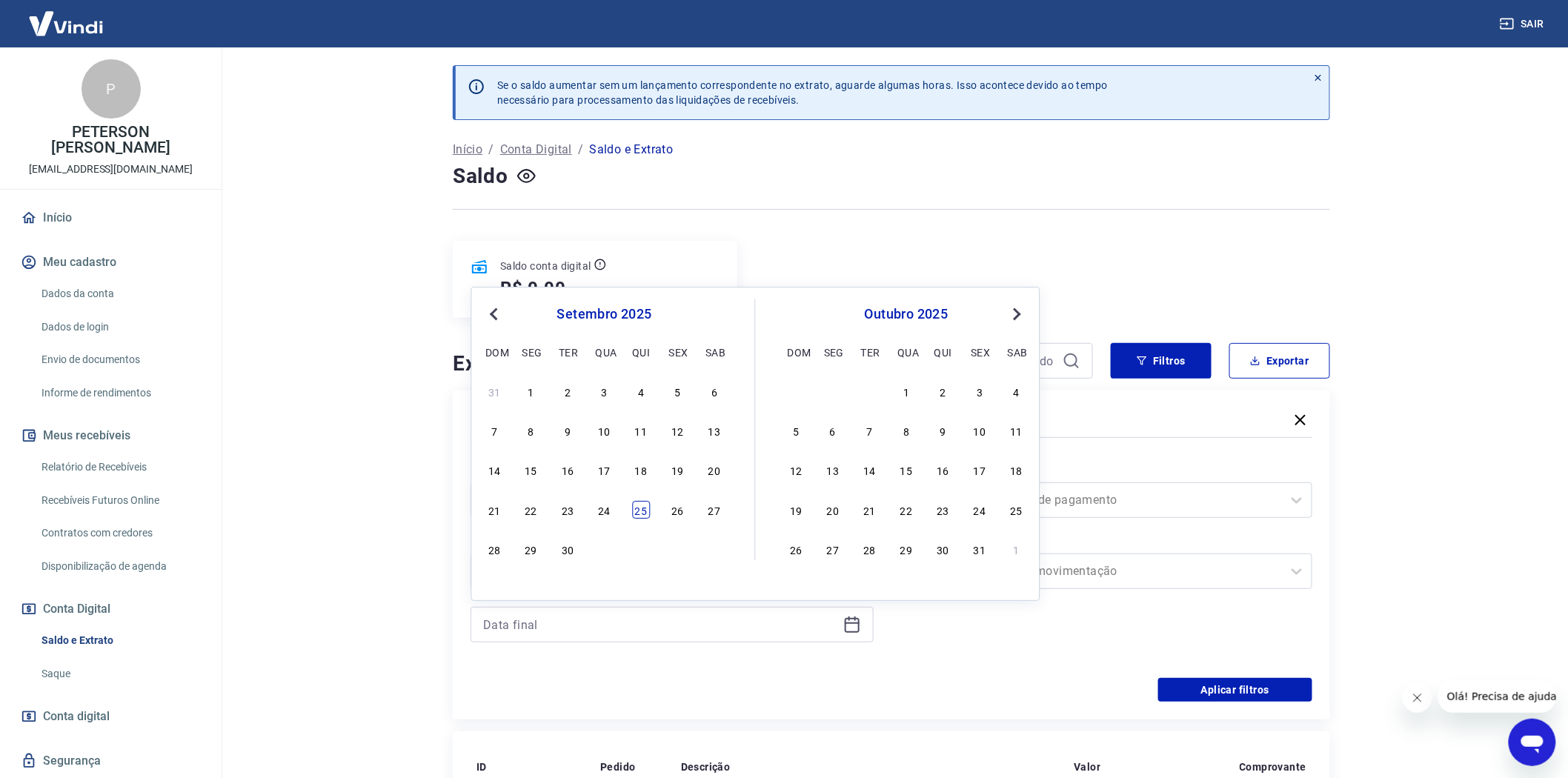
click at [633, 510] on div "25" at bounding box center [641, 510] width 18 height 18
type input "[DATE]"
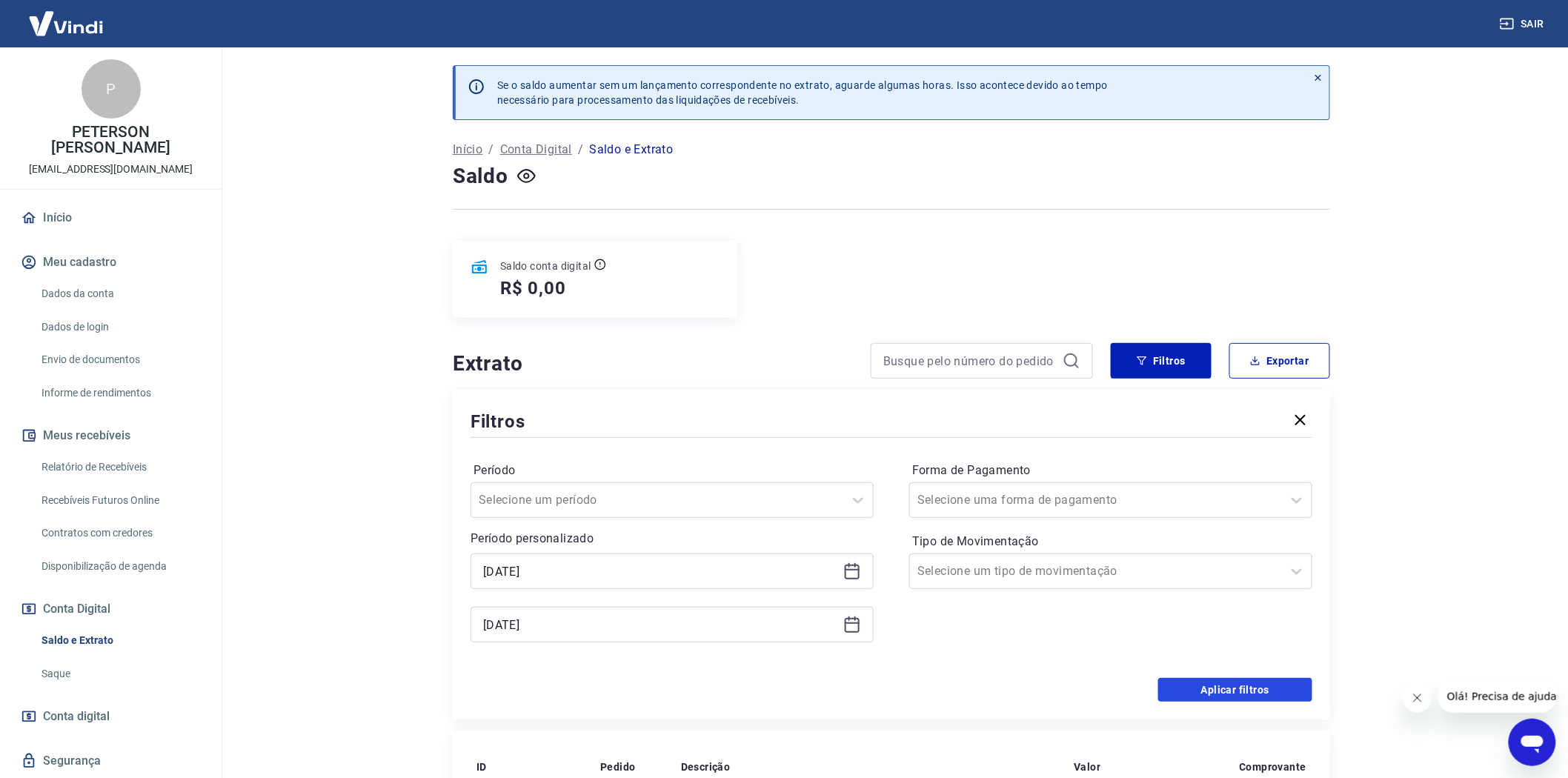
drag, startPoint x: 1210, startPoint y: 681, endPoint x: 1197, endPoint y: 624, distance: 58.5
click at [1212, 684] on button "Aplicar filtros" at bounding box center [1235, 690] width 154 height 24
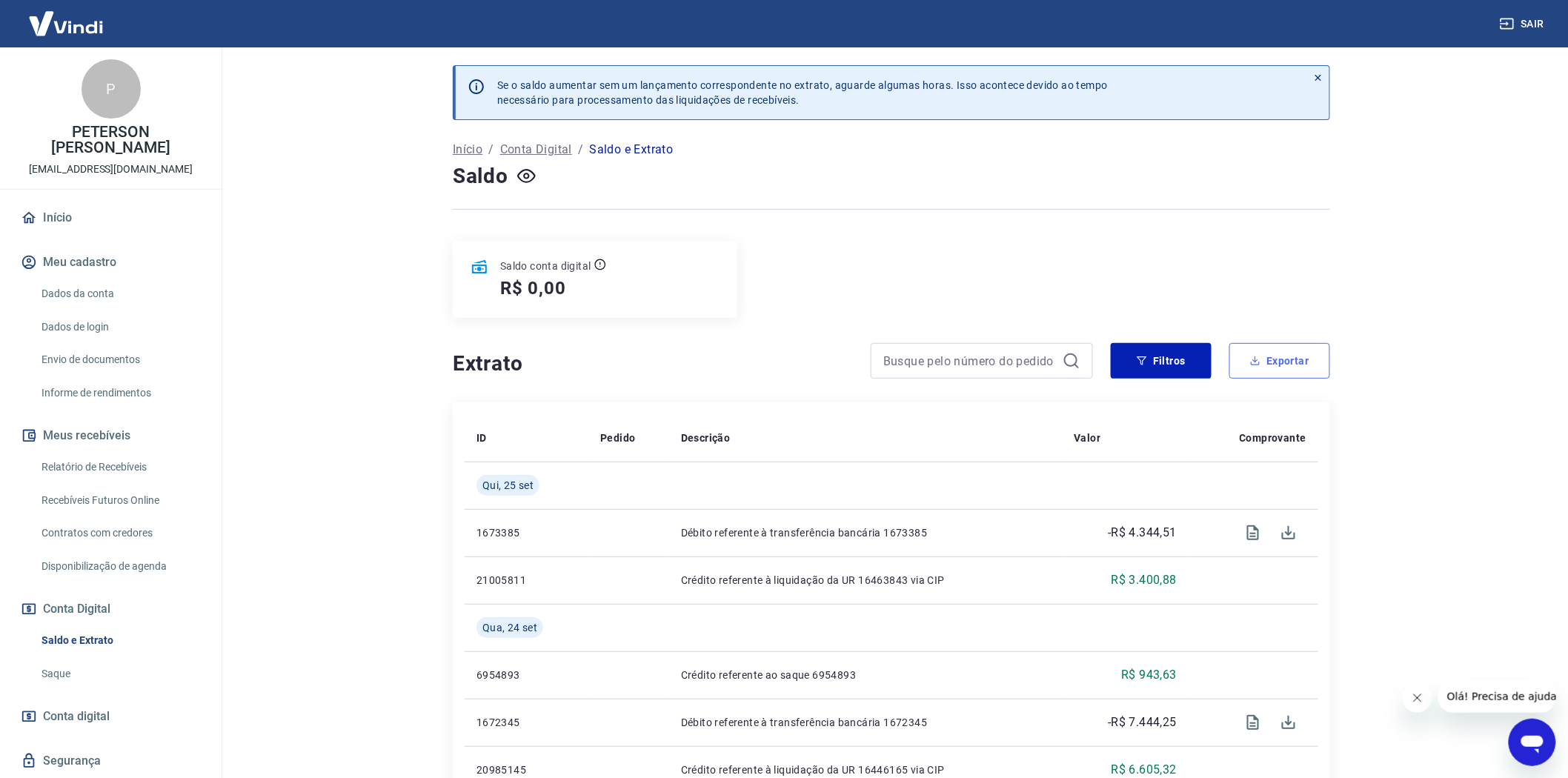
click at [1284, 354] on button "Exportar" at bounding box center [1279, 361] width 101 height 36
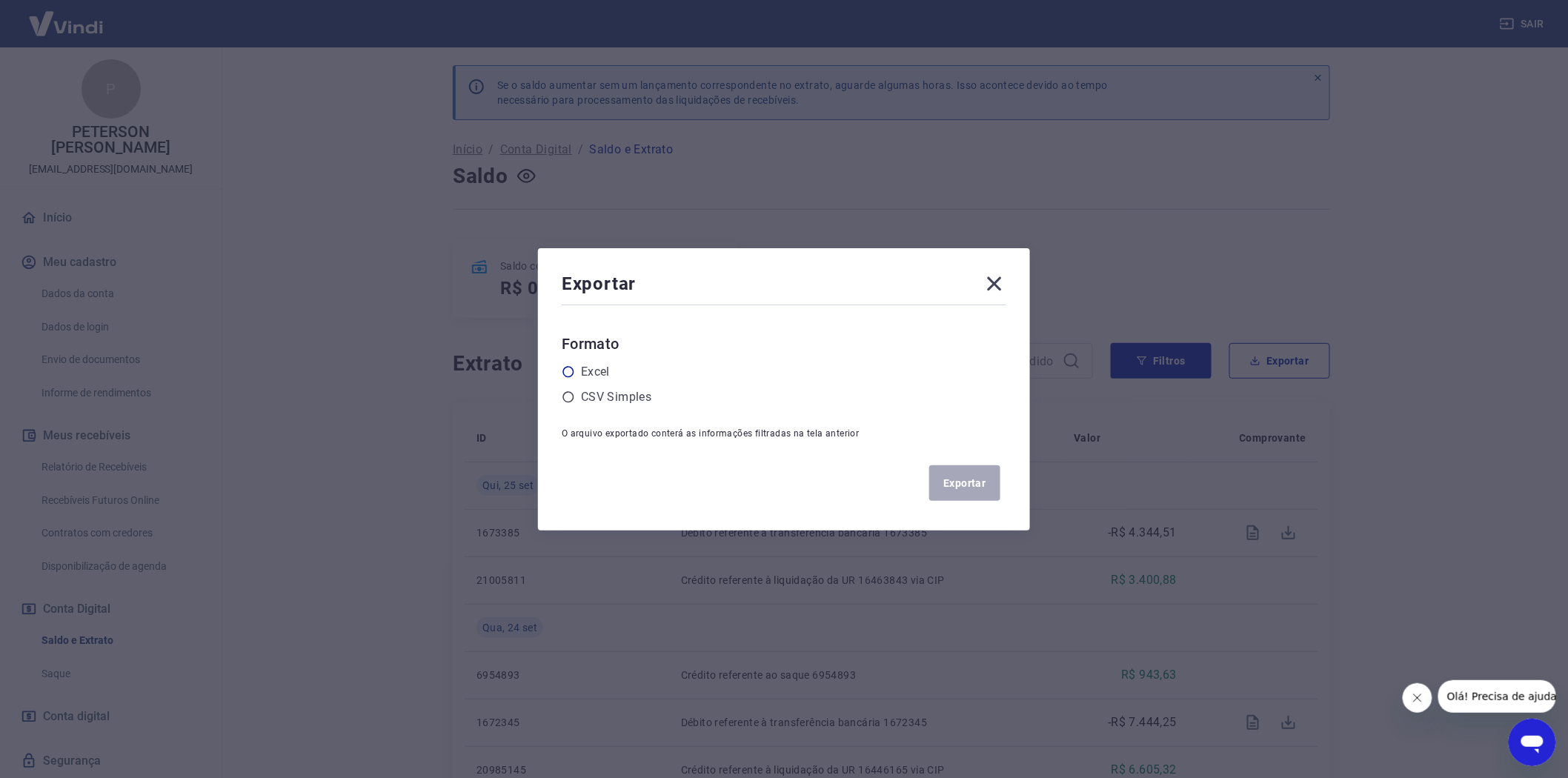
click at [573, 365] on icon at bounding box center [568, 372] width 13 height 13
click at [0, 0] on input "radio" at bounding box center [0, 0] width 0 height 0
click at [979, 482] on button "Exportar" at bounding box center [964, 484] width 71 height 36
